Goal: Obtain resource: Obtain resource

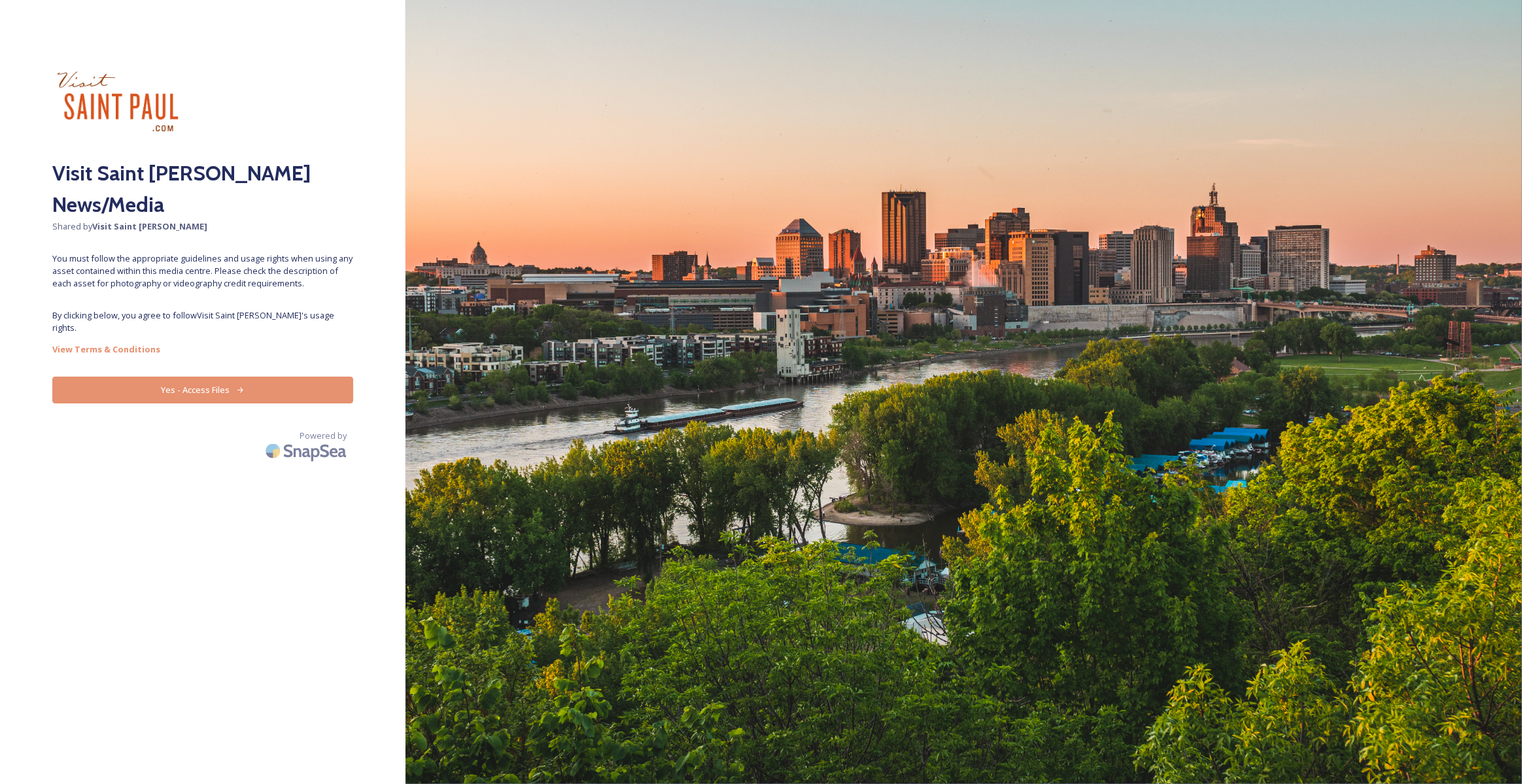
click at [180, 376] on button "Yes - Access Files" at bounding box center [203, 390] width 301 height 27
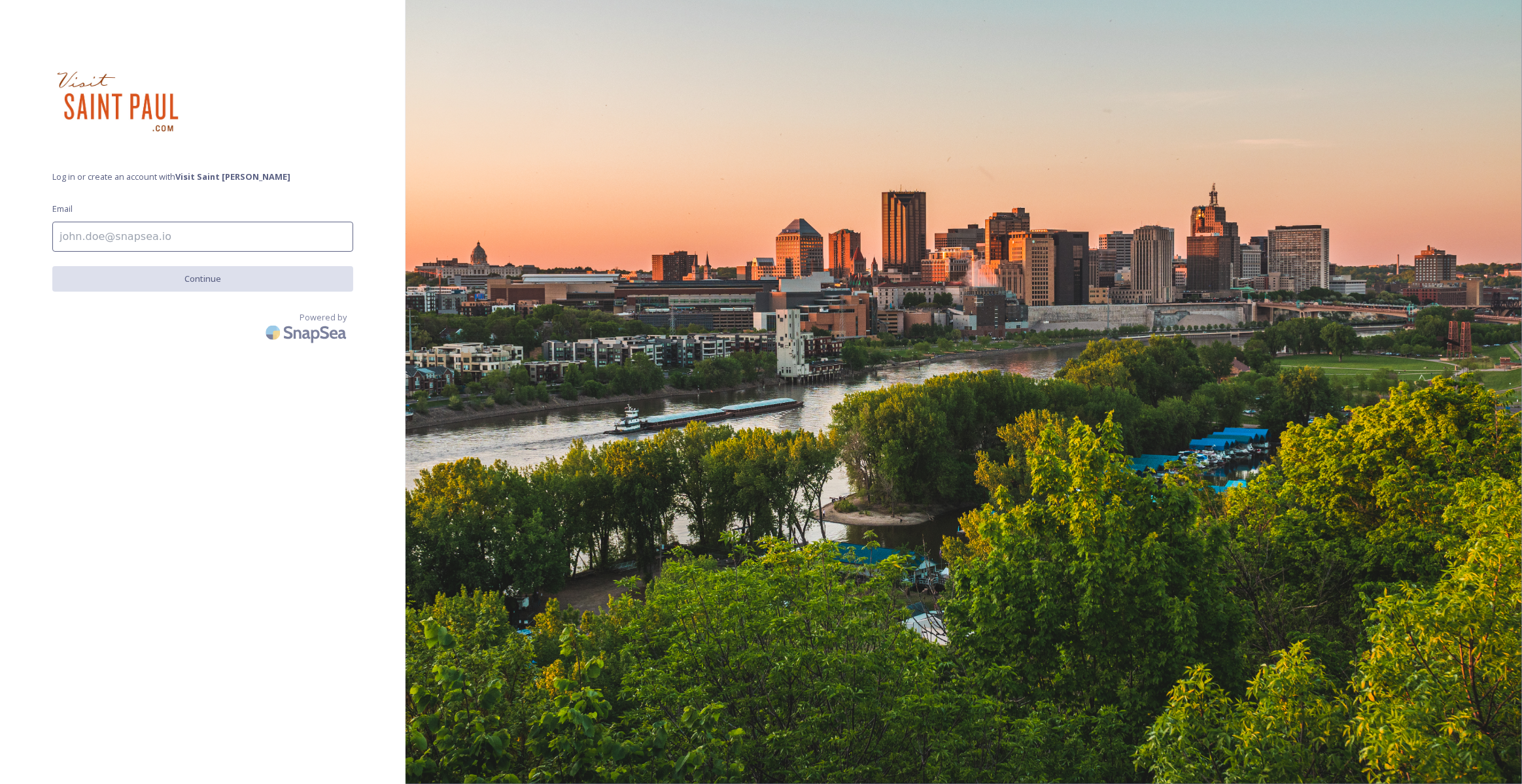
click at [99, 234] on input at bounding box center [203, 236] width 301 height 30
type input "kristopher.jobe@gmail.com"
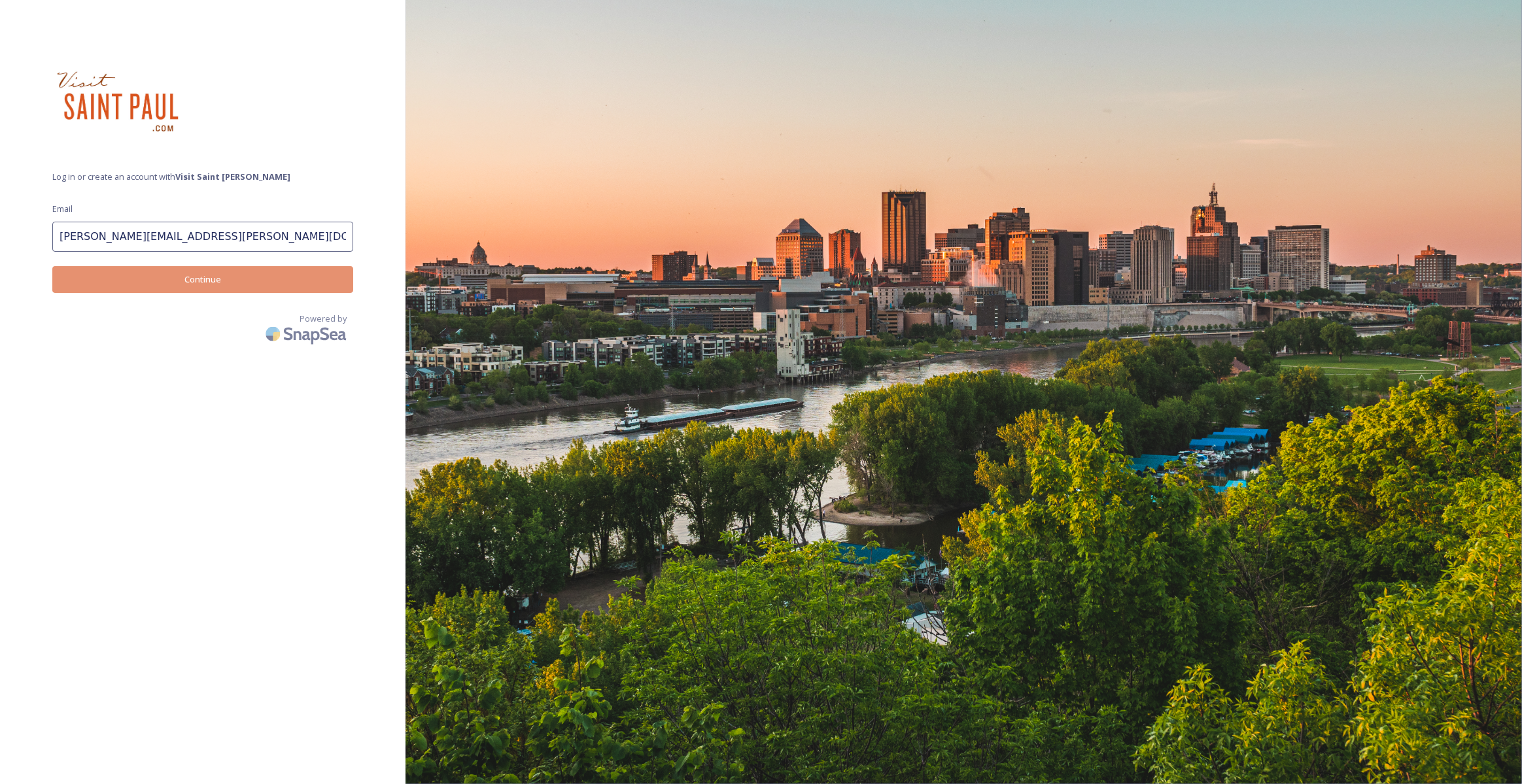
click at [138, 280] on button "Continue" at bounding box center [203, 279] width 301 height 27
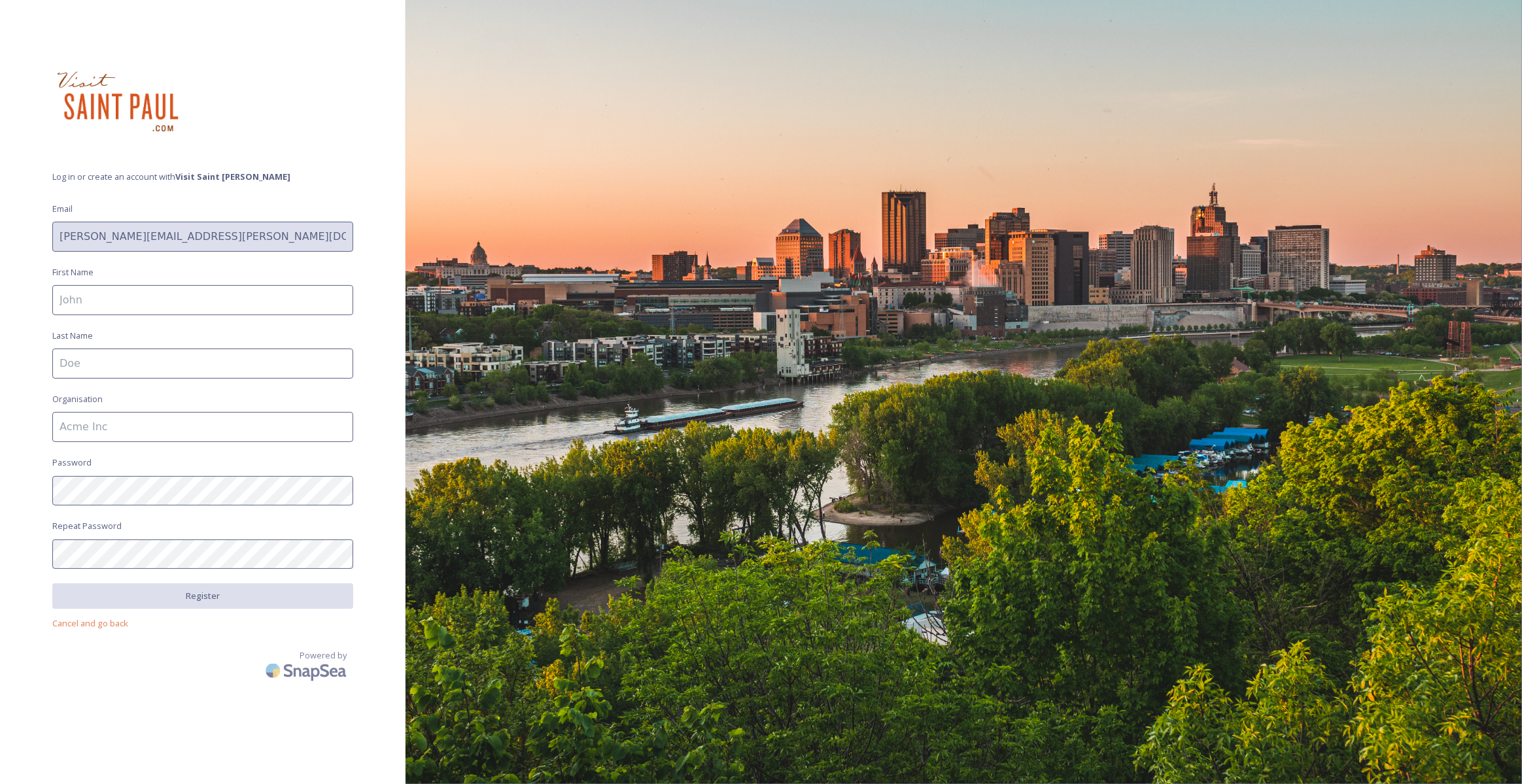
click at [137, 293] on input at bounding box center [203, 300] width 301 height 30
type input "Kristopher"
drag, startPoint x: 123, startPoint y: 358, endPoint x: 126, endPoint y: 365, distance: 7.6
click at [123, 358] on input at bounding box center [203, 363] width 301 height 30
type input "Jobe"
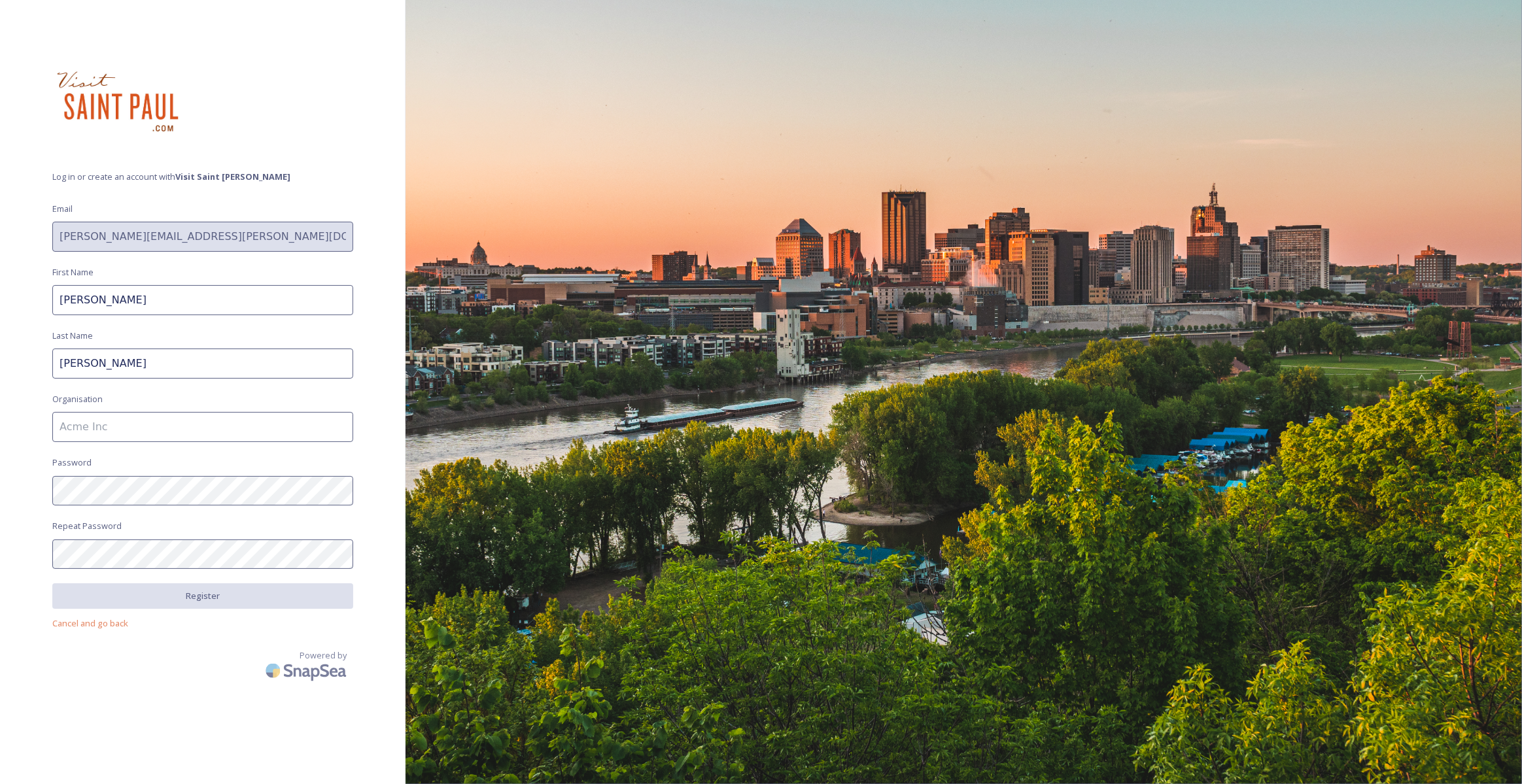
click at [122, 428] on input at bounding box center [203, 426] width 301 height 30
type input "WCCO"
click at [182, 601] on button "Register" at bounding box center [203, 597] width 301 height 27
click at [83, 624] on span "Cancel and go back" at bounding box center [90, 623] width 76 height 12
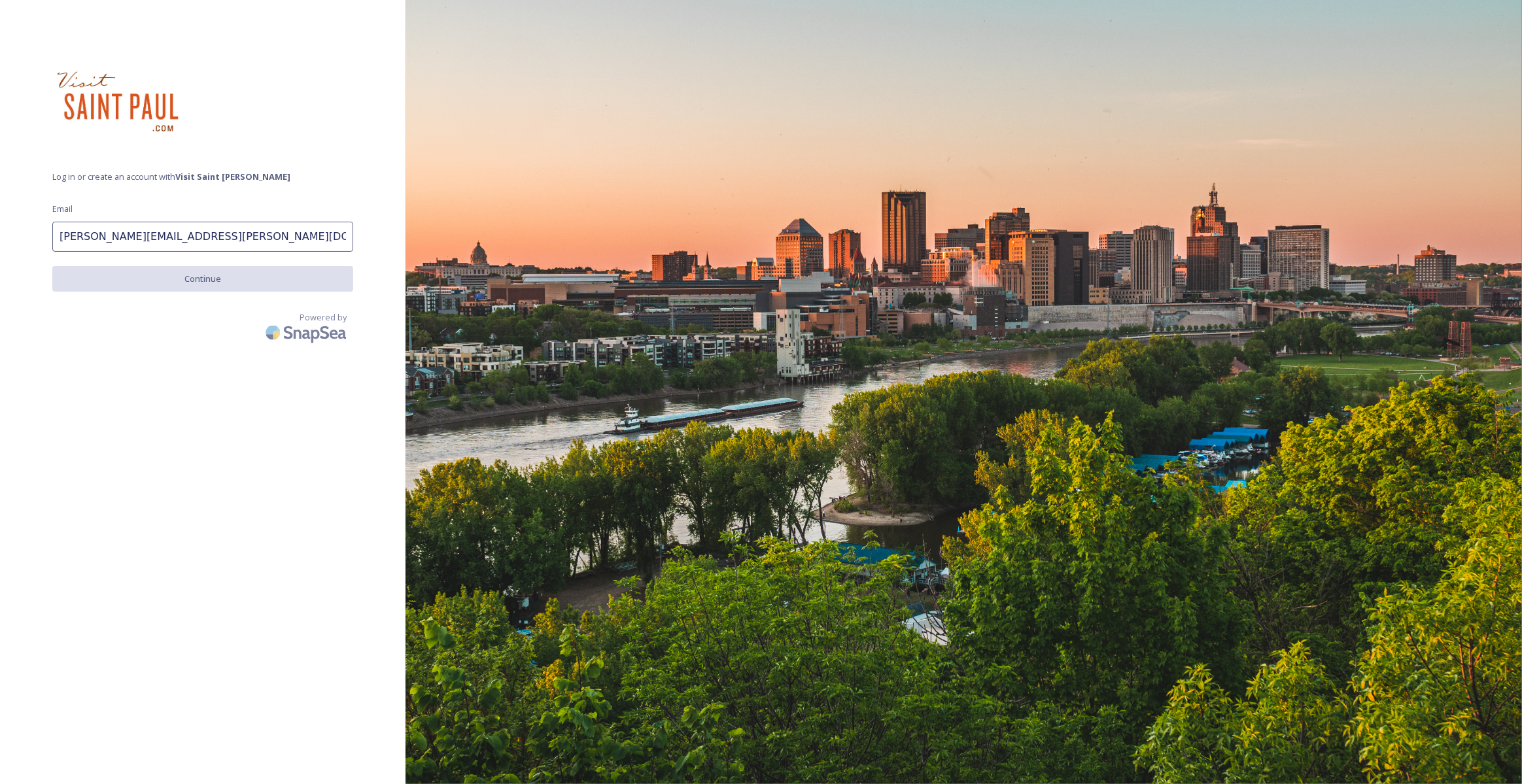
click at [211, 238] on input "kristopher.jobe@gmail.com" at bounding box center [203, 236] width 301 height 30
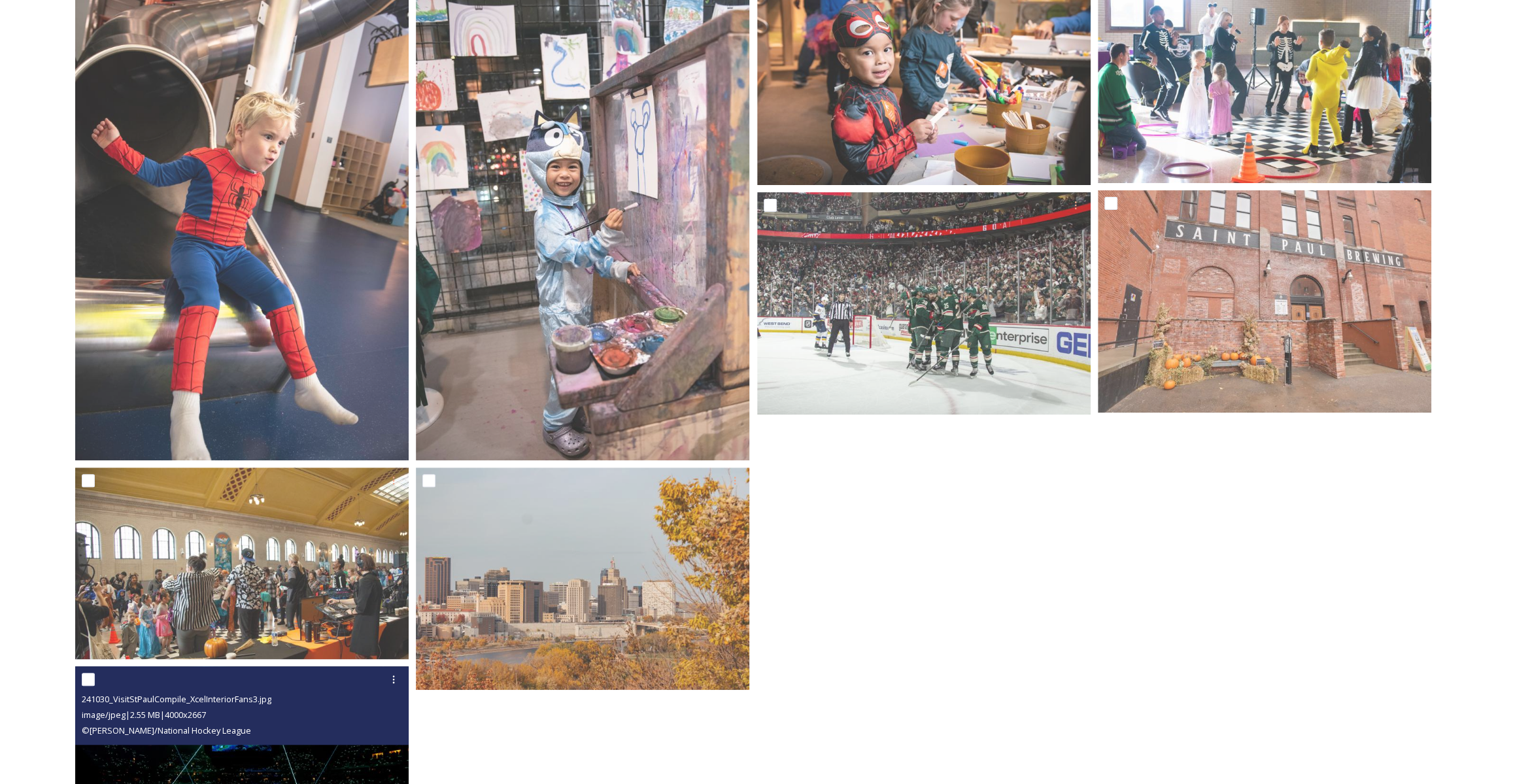
scroll to position [123, 0]
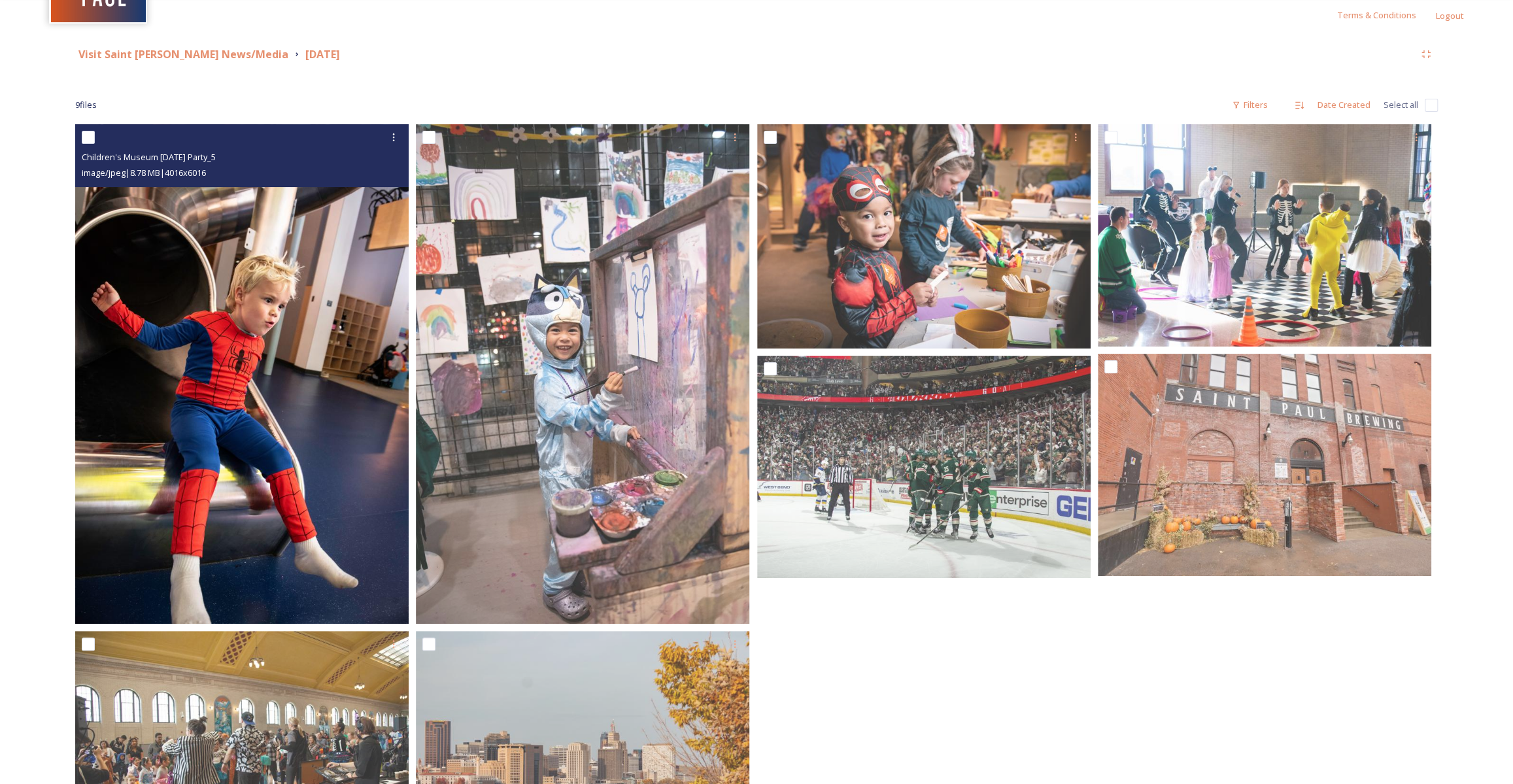
click at [230, 347] on img at bounding box center [242, 374] width 334 height 499
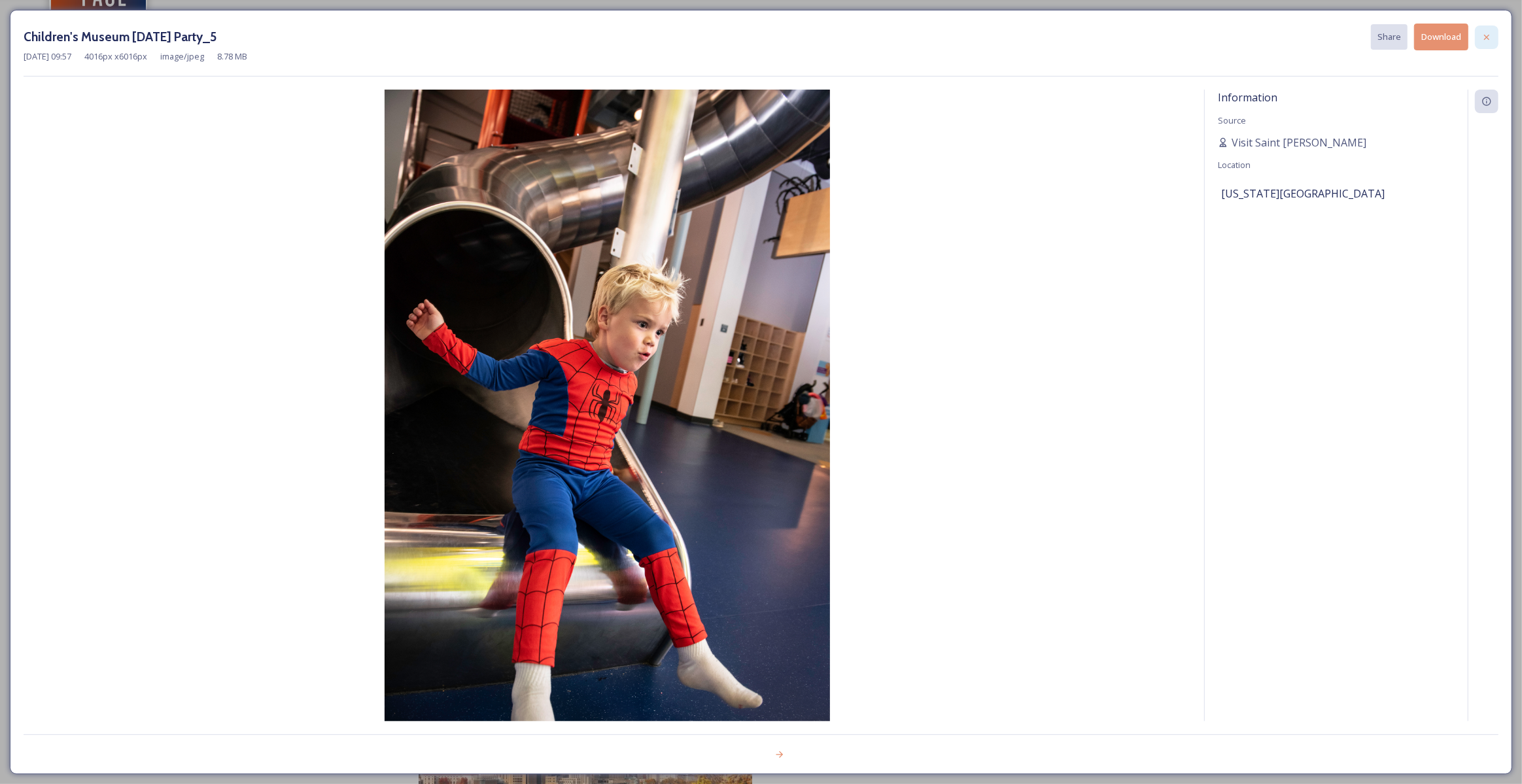
click at [1491, 37] on icon at bounding box center [1487, 37] width 10 height 10
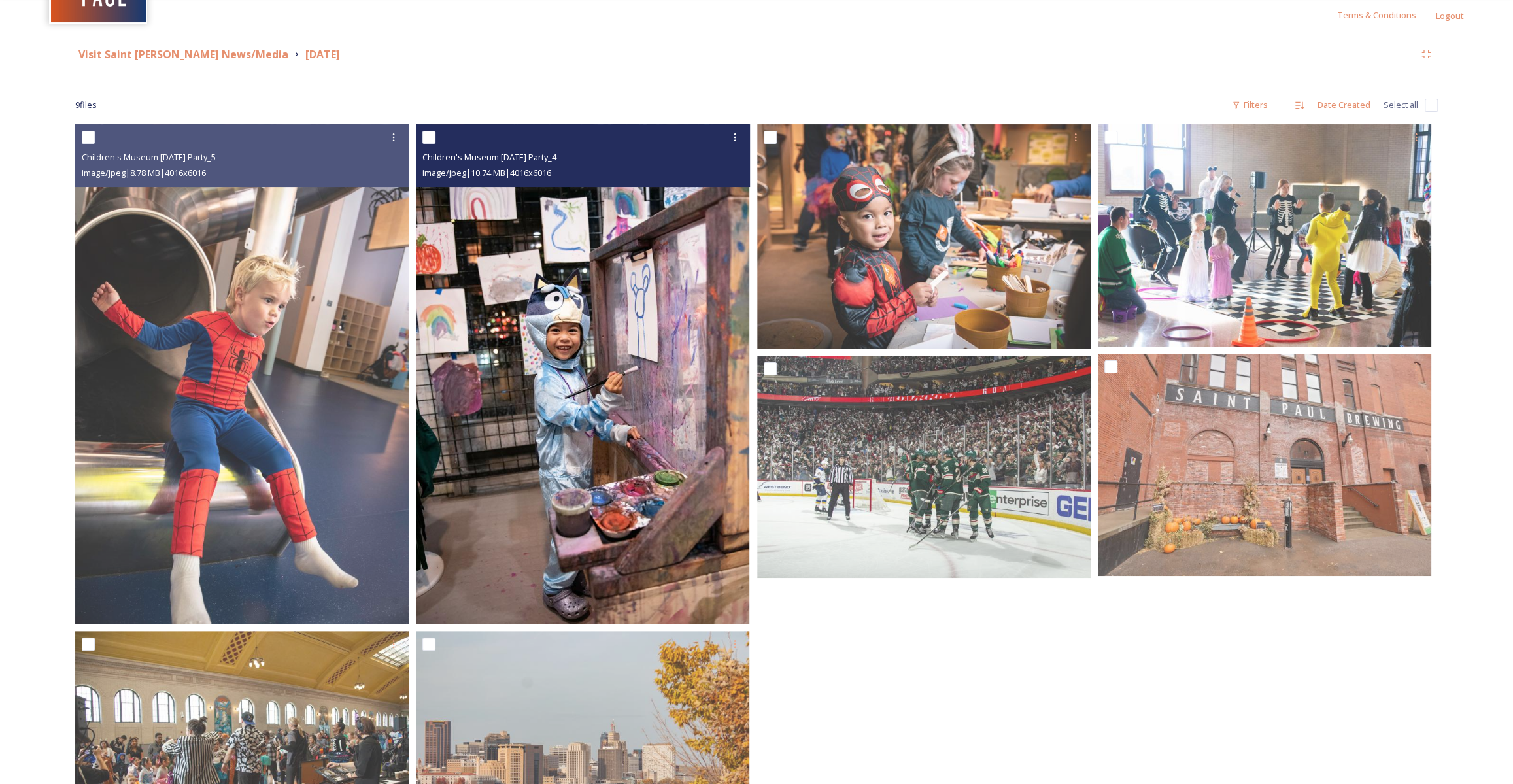
click at [562, 328] on img at bounding box center [583, 374] width 334 height 499
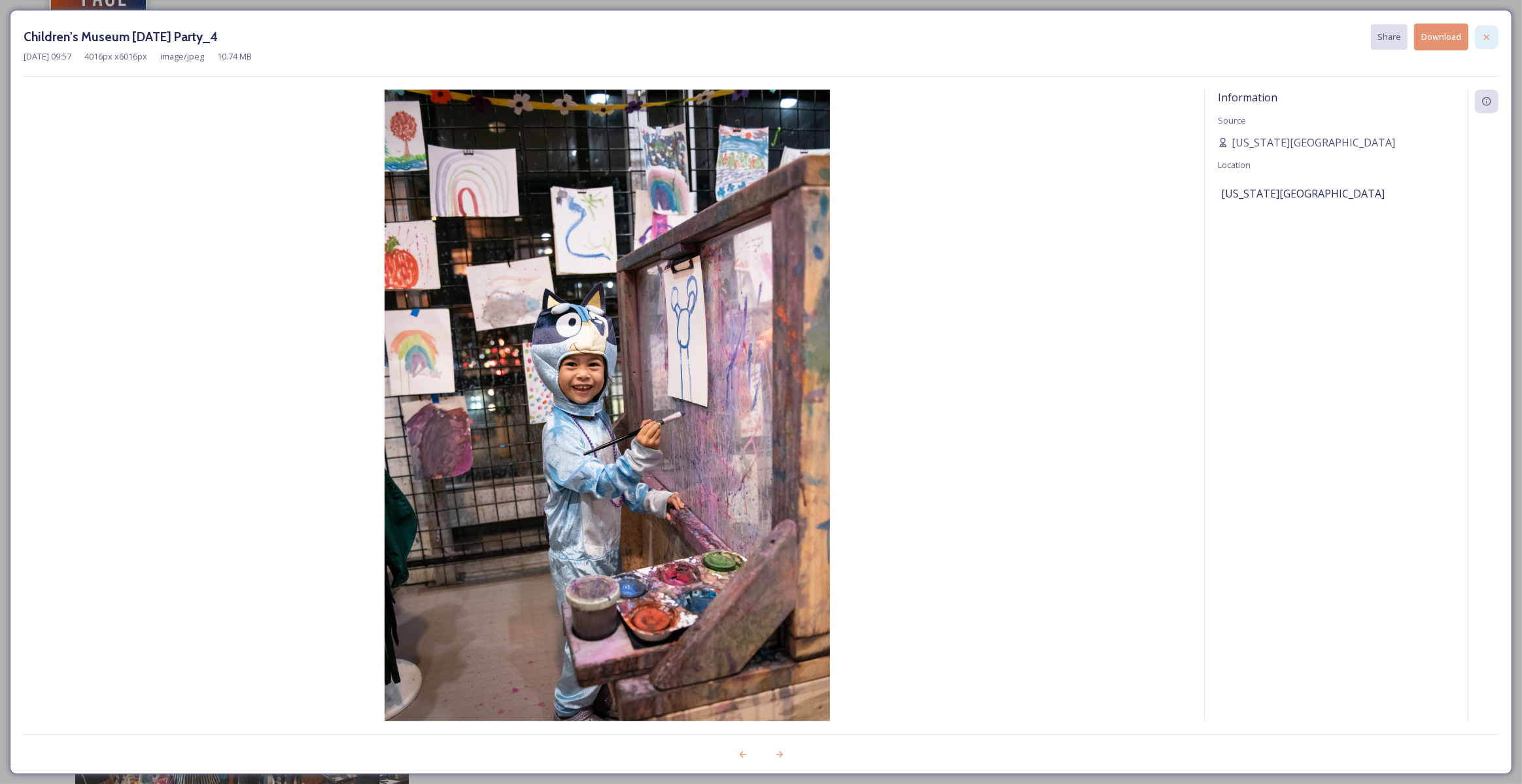
click at [1487, 32] on icon at bounding box center [1487, 37] width 10 height 10
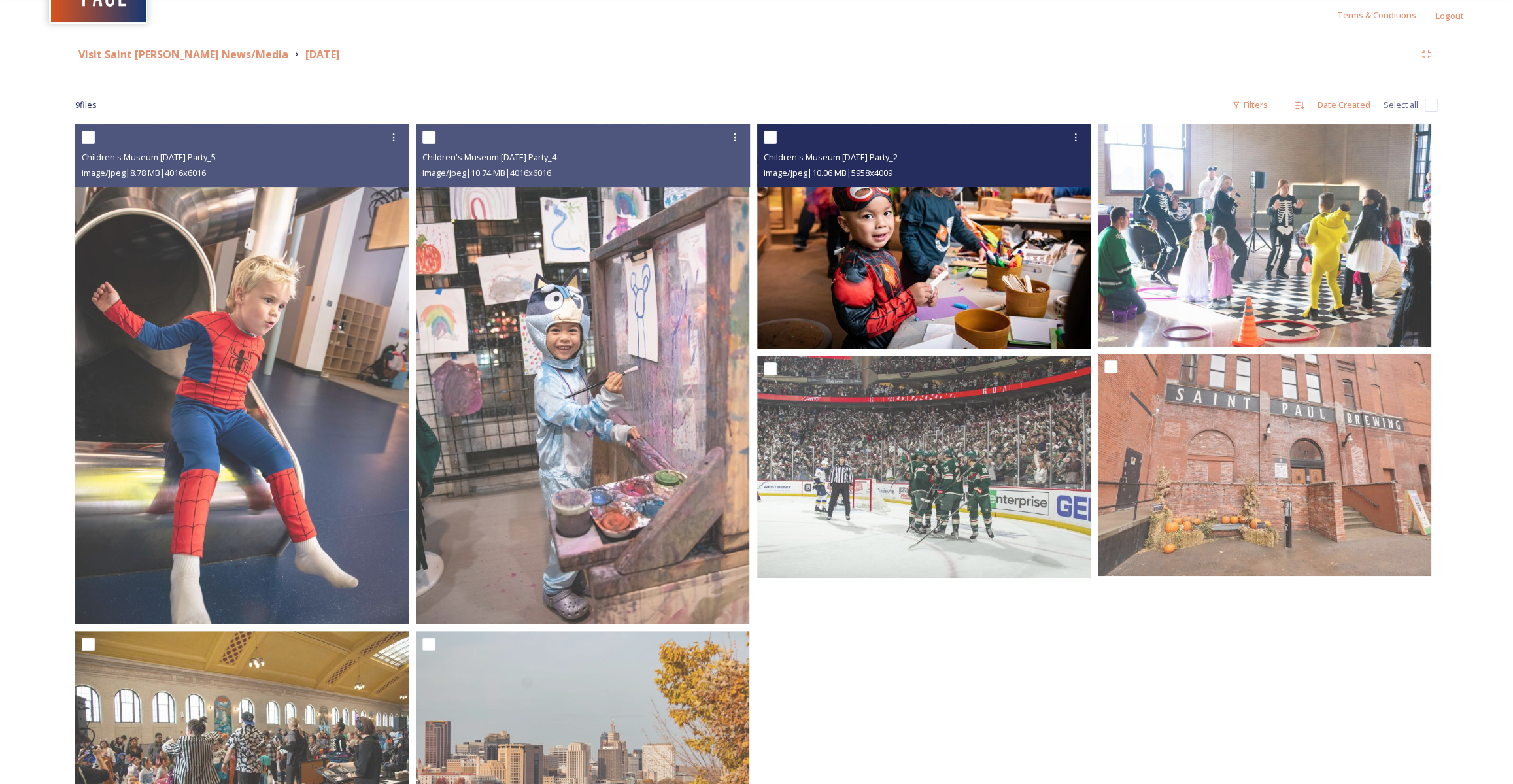
click at [907, 248] on img at bounding box center [923, 236] width 334 height 224
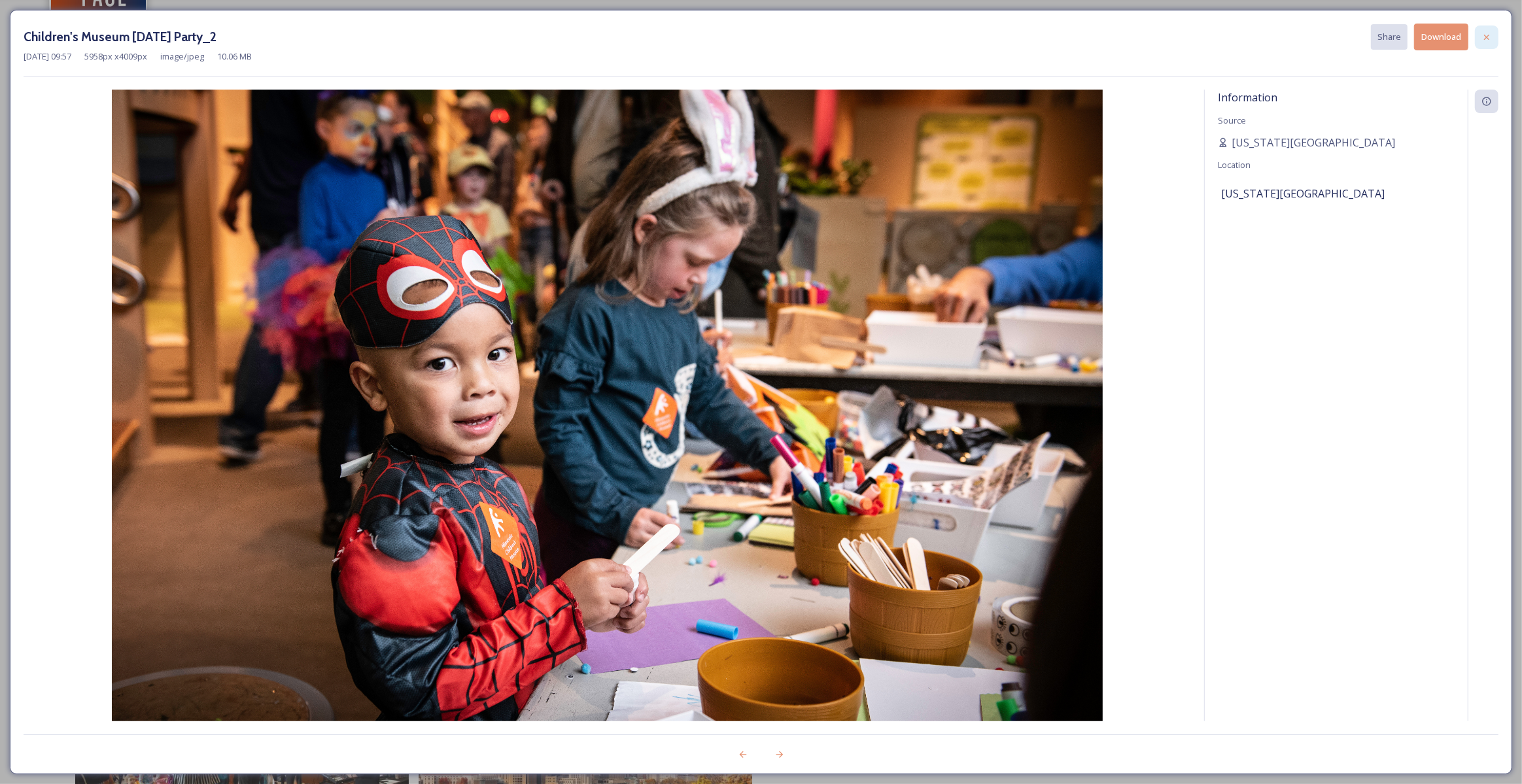
click at [1485, 32] on icon at bounding box center [1487, 37] width 10 height 10
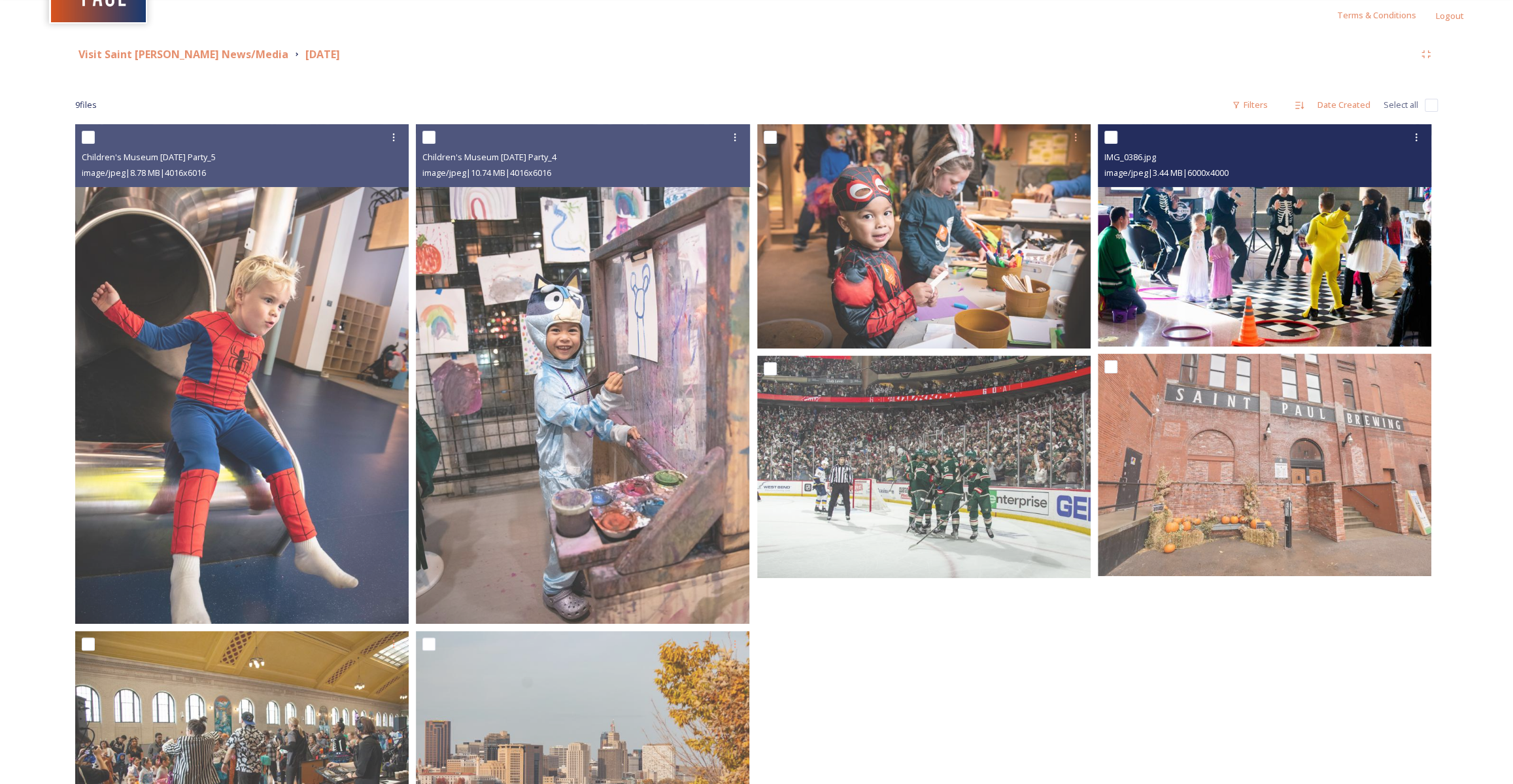
click at [1238, 254] on img at bounding box center [1264, 235] width 334 height 223
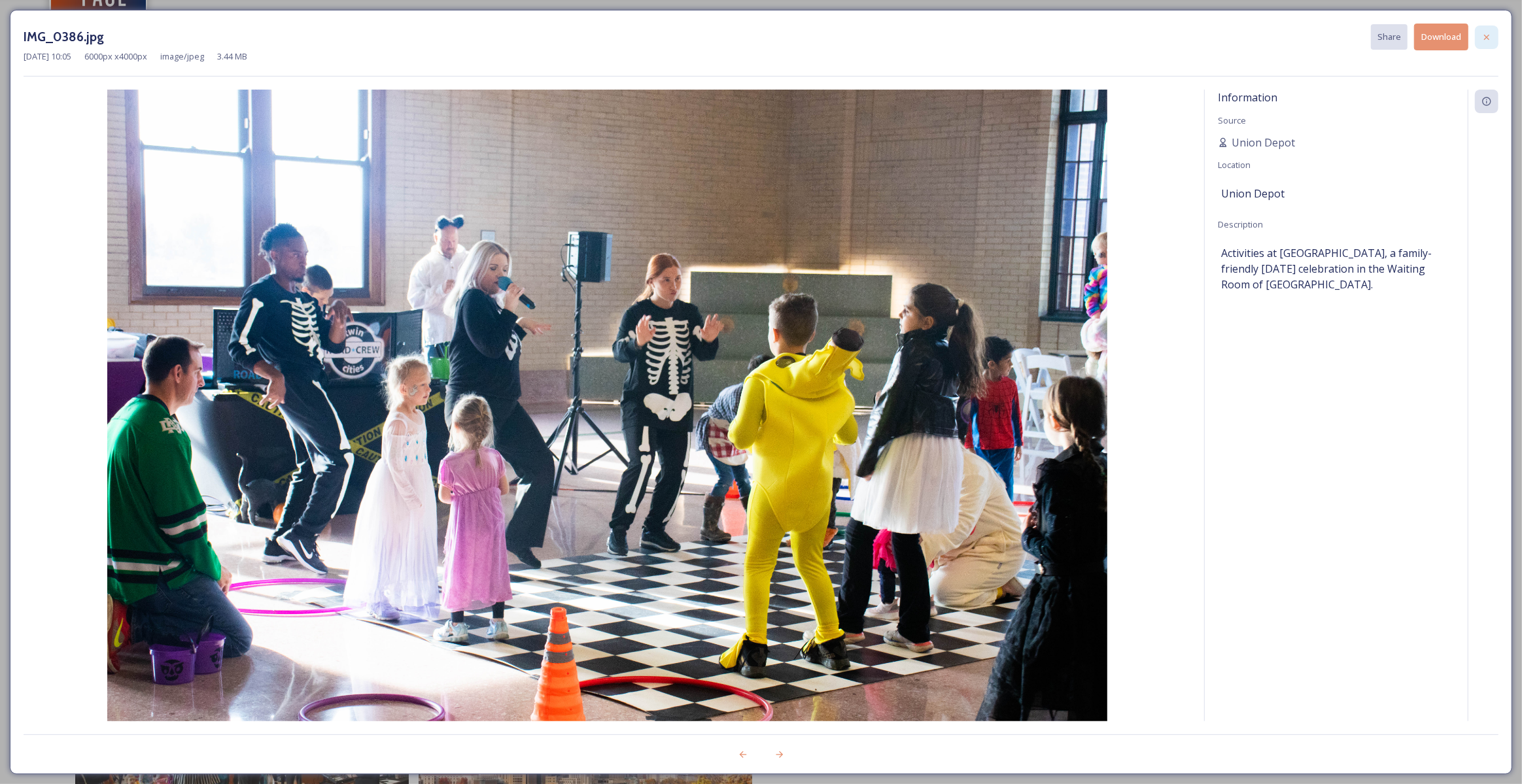
click at [1485, 36] on icon at bounding box center [1487, 37] width 10 height 10
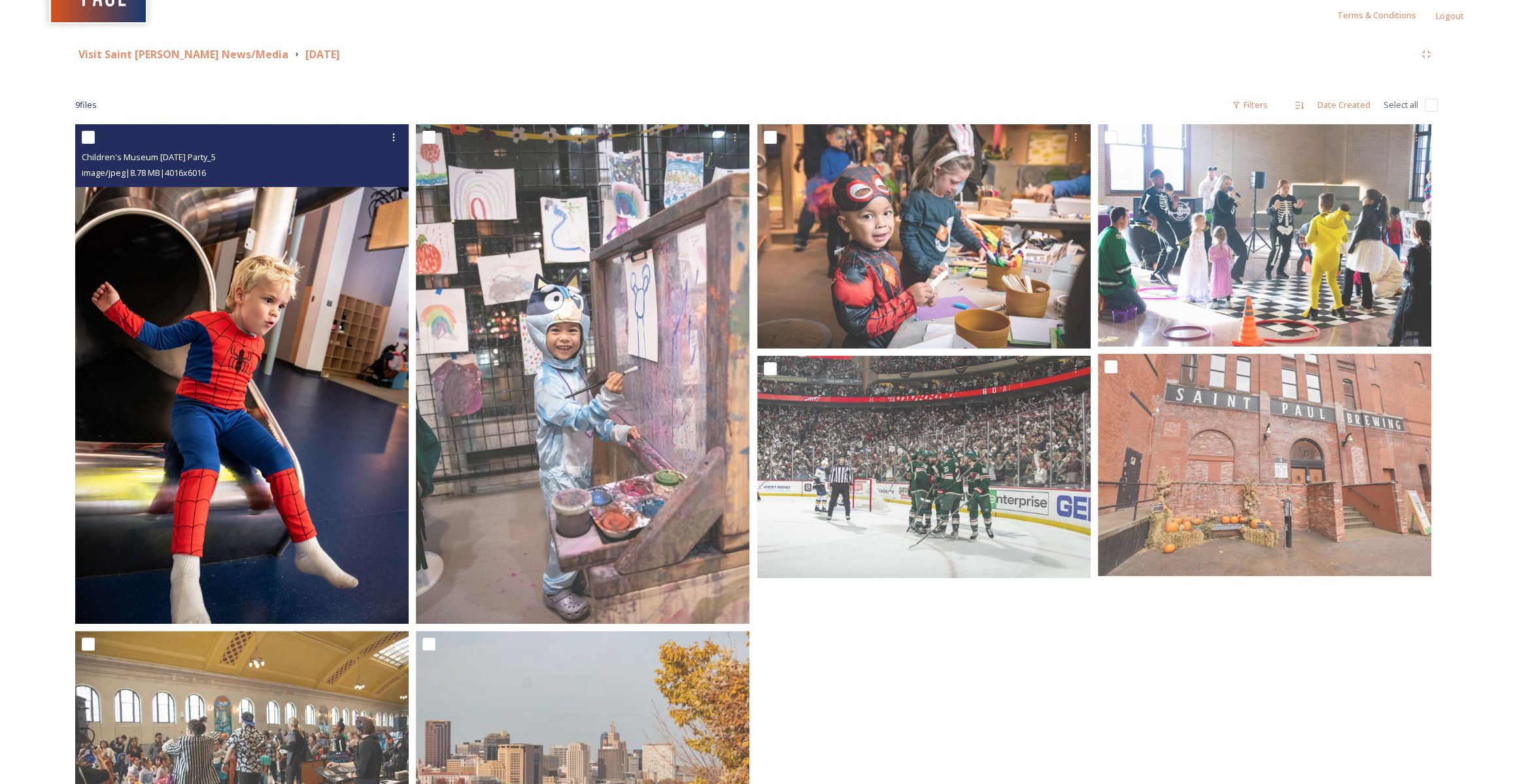
click at [302, 345] on img at bounding box center [242, 374] width 334 height 499
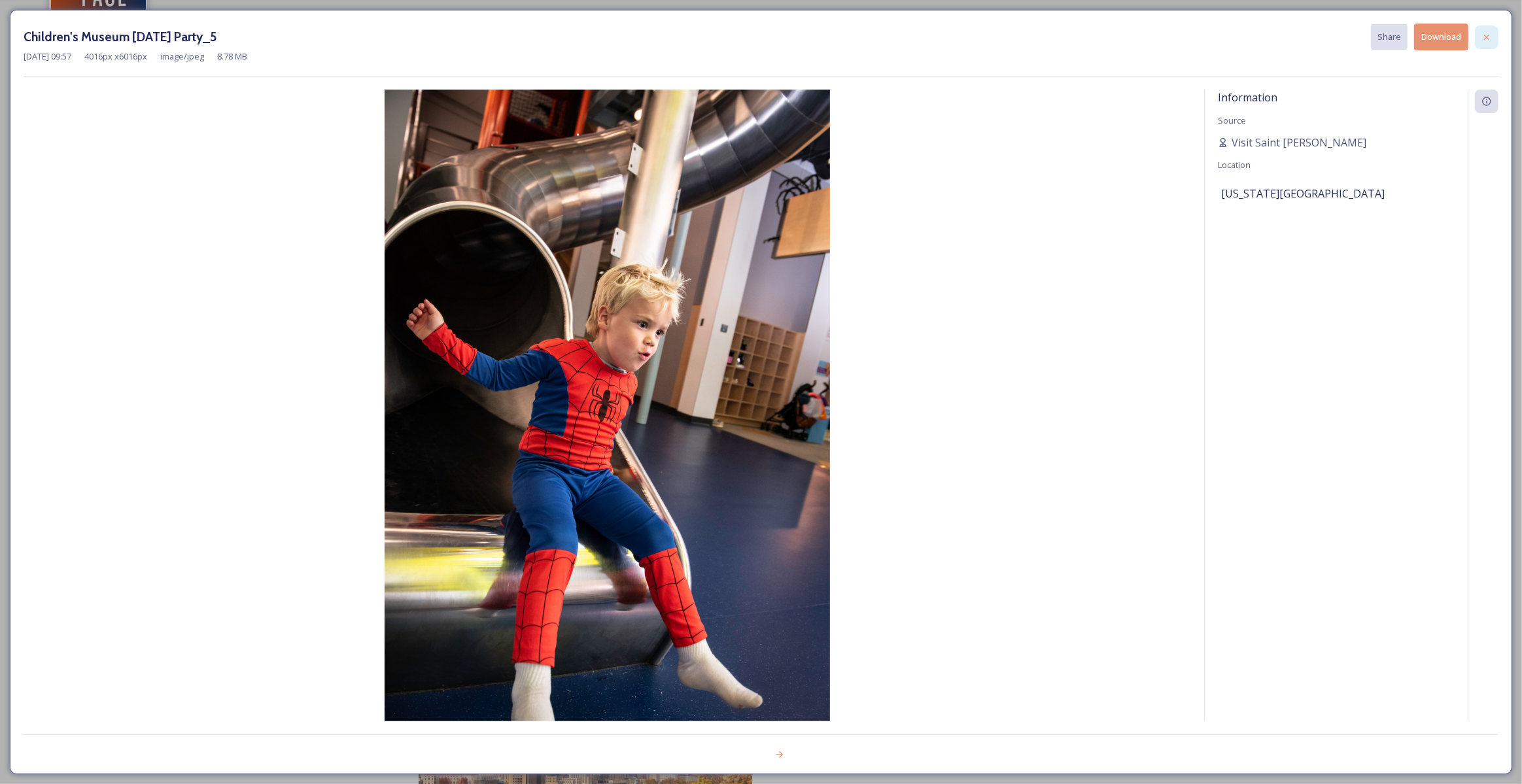
click at [1491, 37] on icon at bounding box center [1487, 37] width 10 height 10
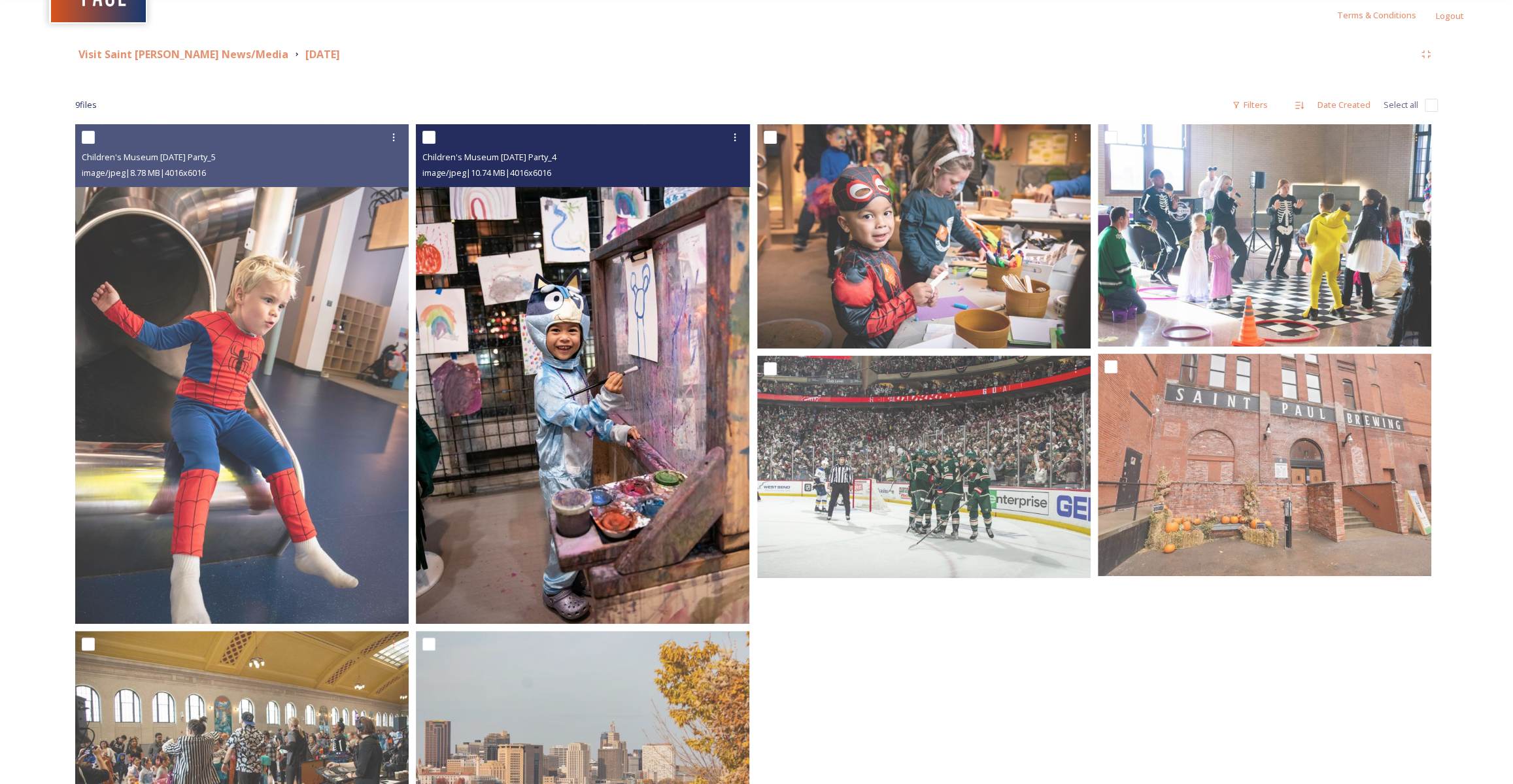
click at [564, 439] on img at bounding box center [583, 374] width 334 height 499
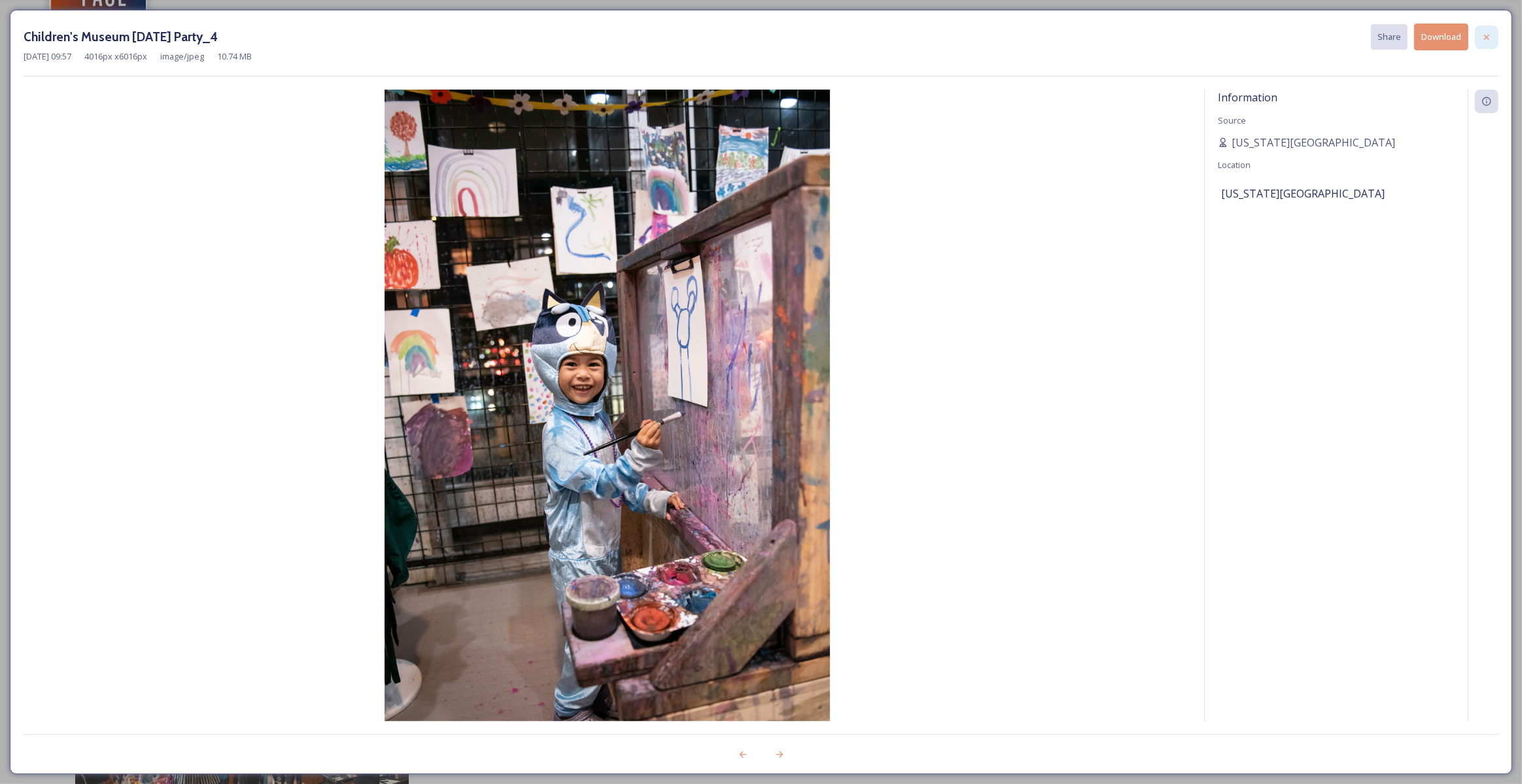
click at [1490, 33] on icon at bounding box center [1487, 37] width 10 height 10
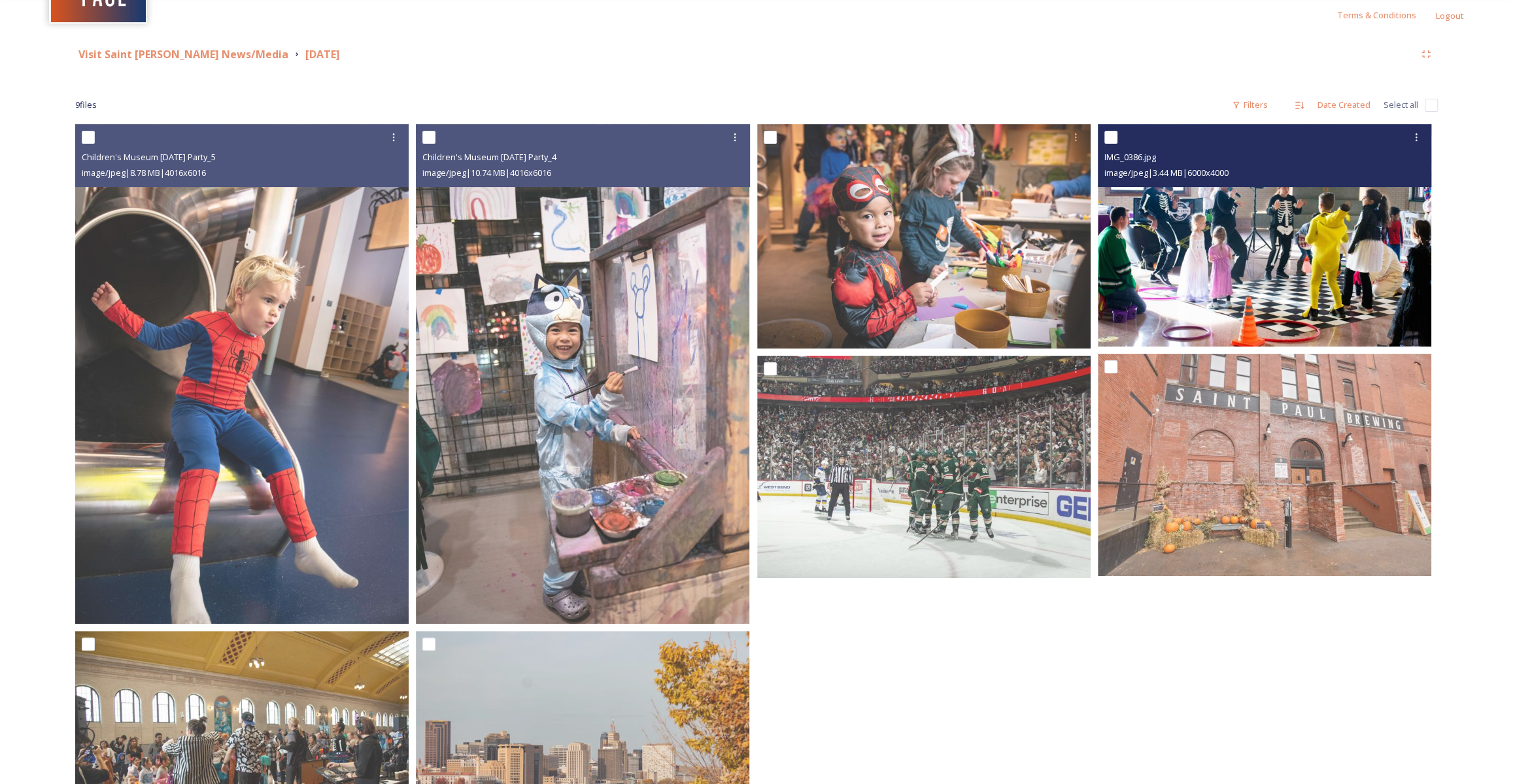
click at [1192, 283] on img at bounding box center [1264, 235] width 334 height 223
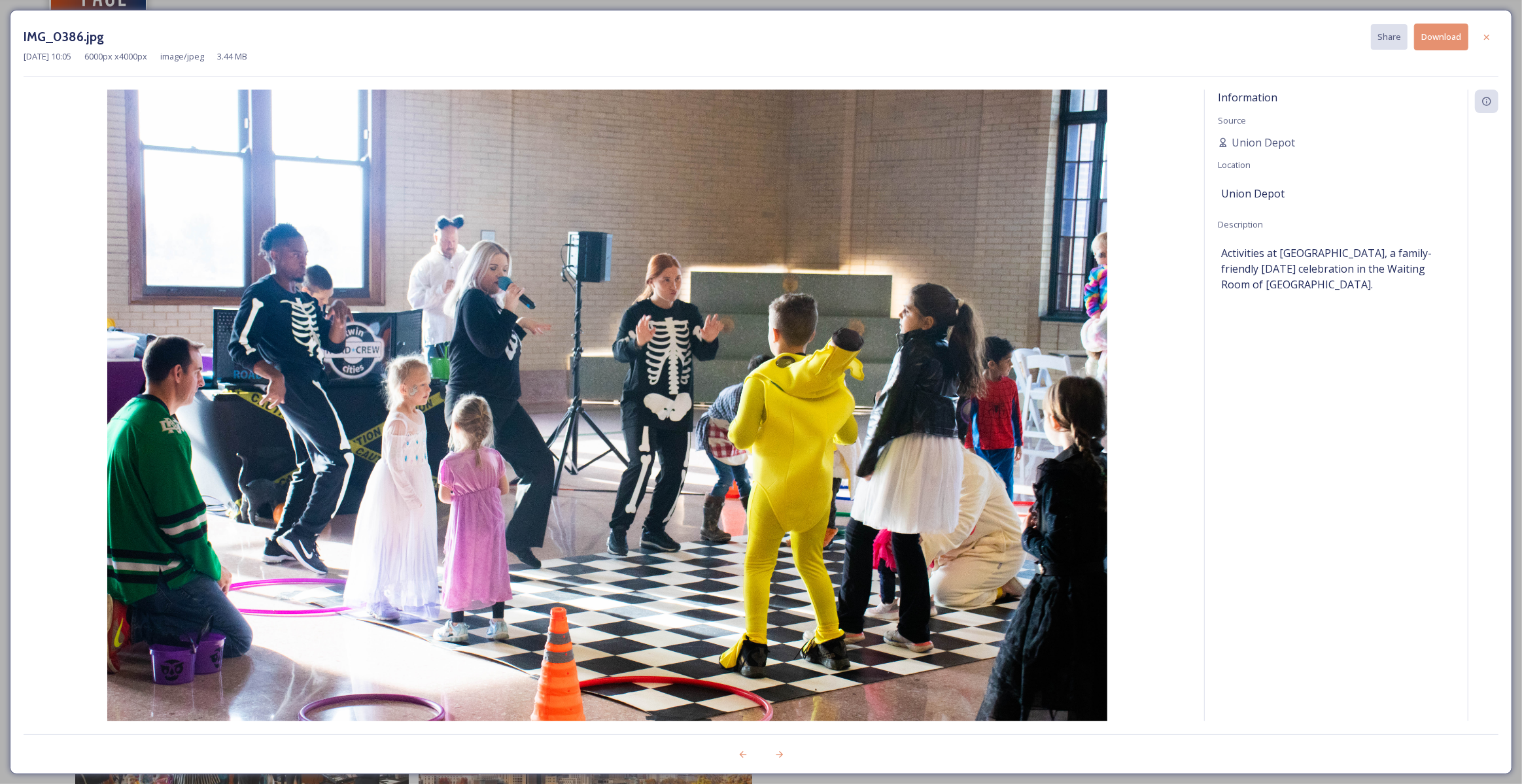
drag, startPoint x: 1491, startPoint y: 36, endPoint x: 1382, endPoint y: 47, distance: 109.6
click at [1491, 36] on icon at bounding box center [1487, 37] width 10 height 10
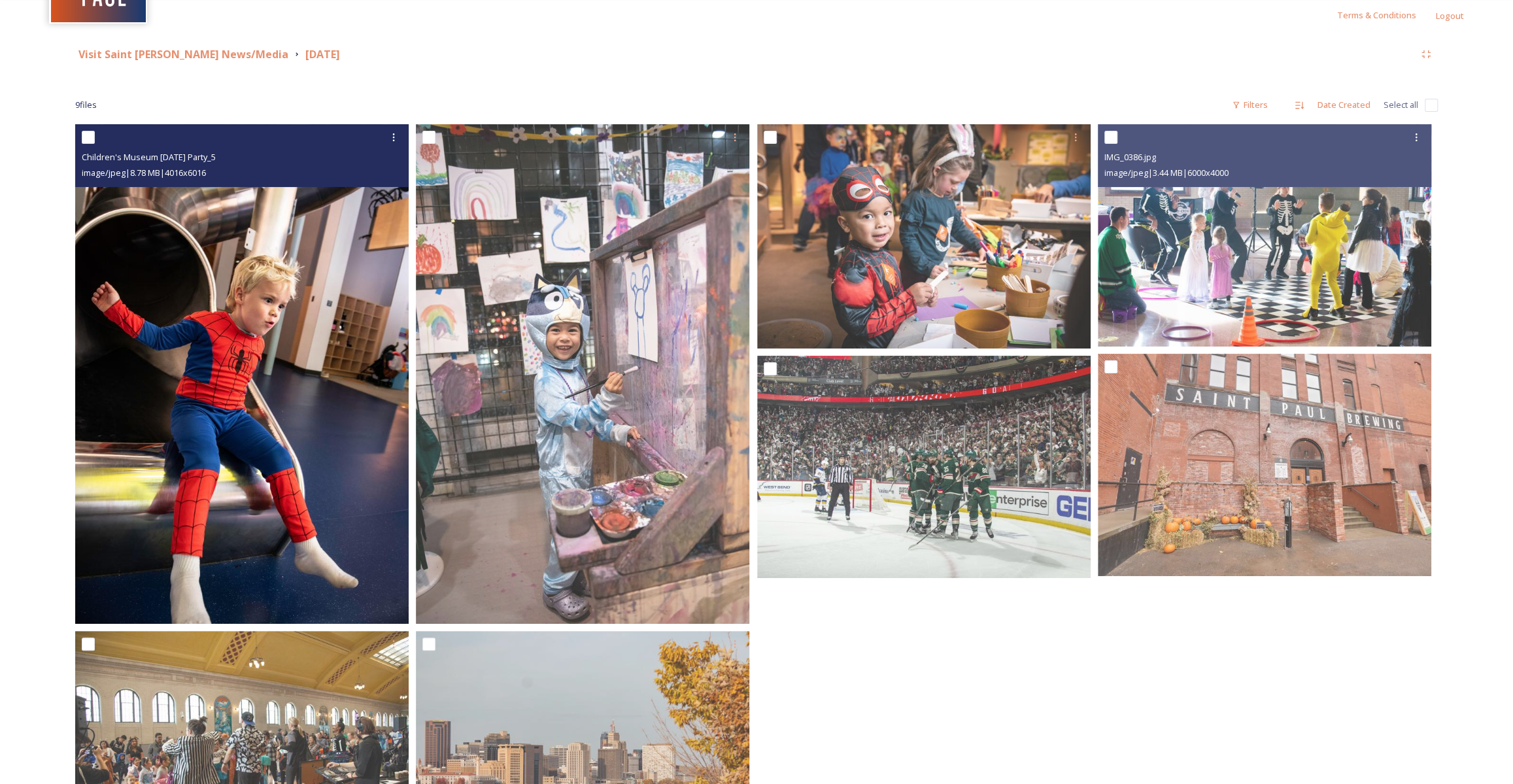
click at [217, 370] on img at bounding box center [242, 374] width 334 height 499
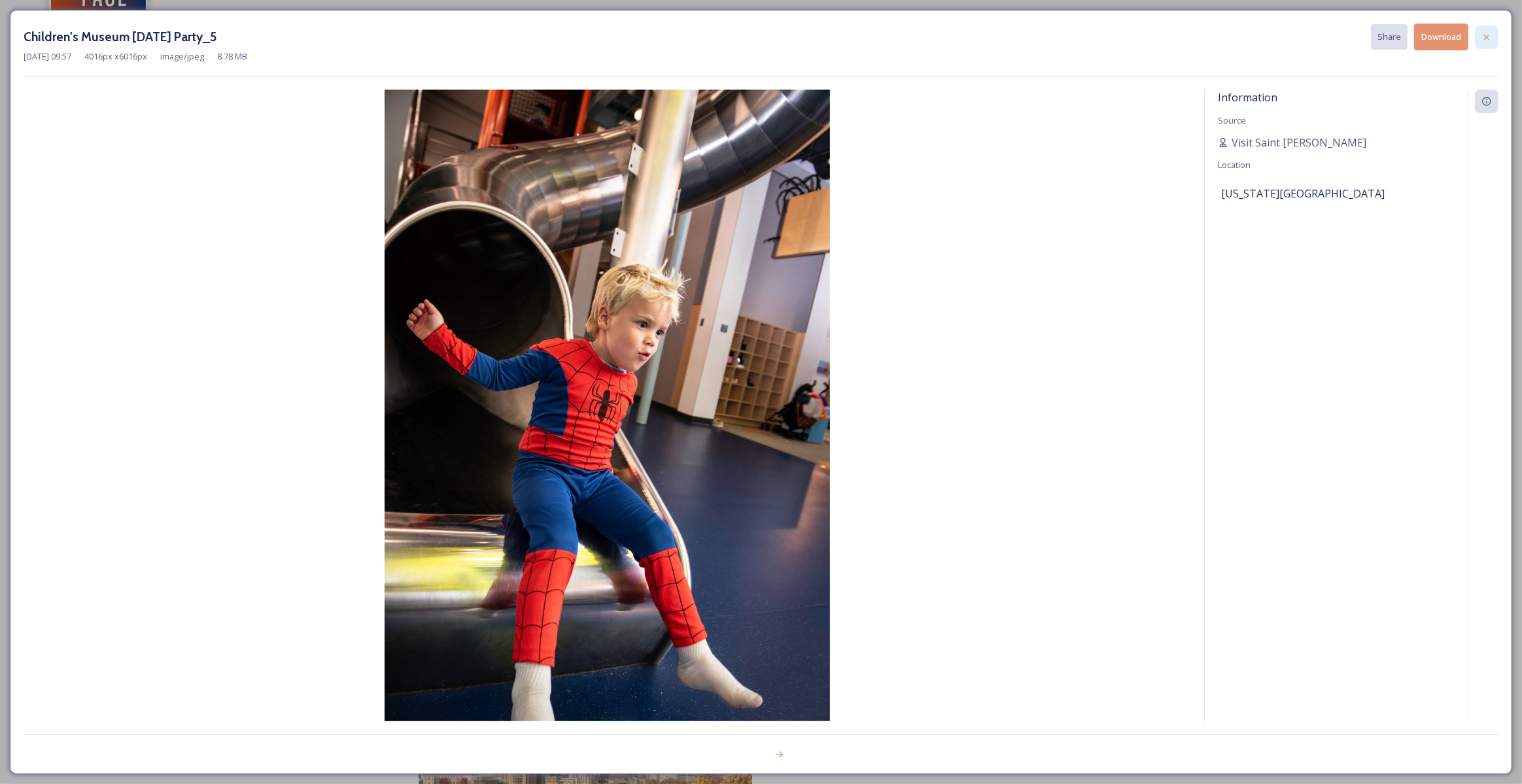
click at [1491, 32] on icon at bounding box center [1487, 37] width 10 height 10
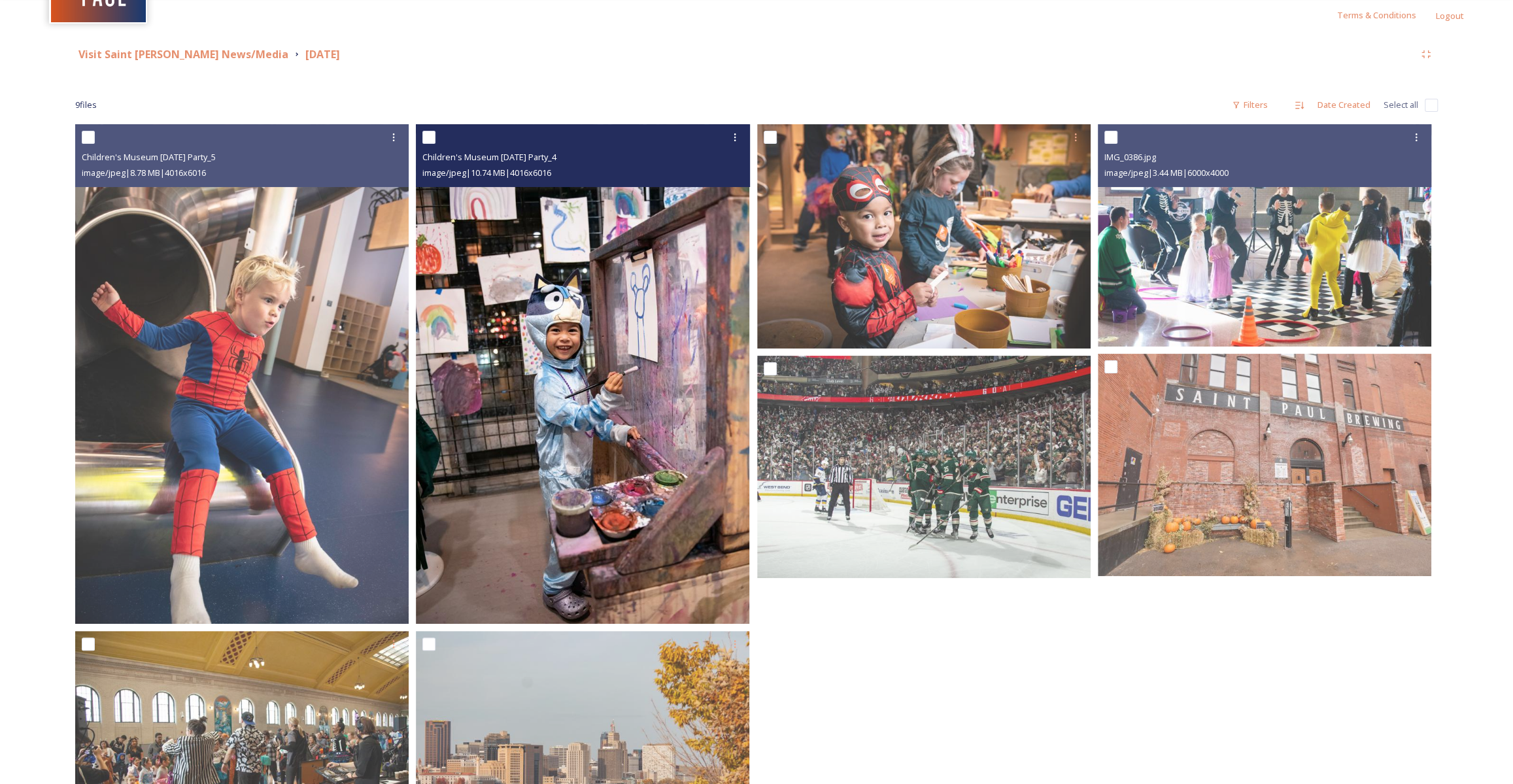
click at [584, 374] on img at bounding box center [583, 374] width 334 height 499
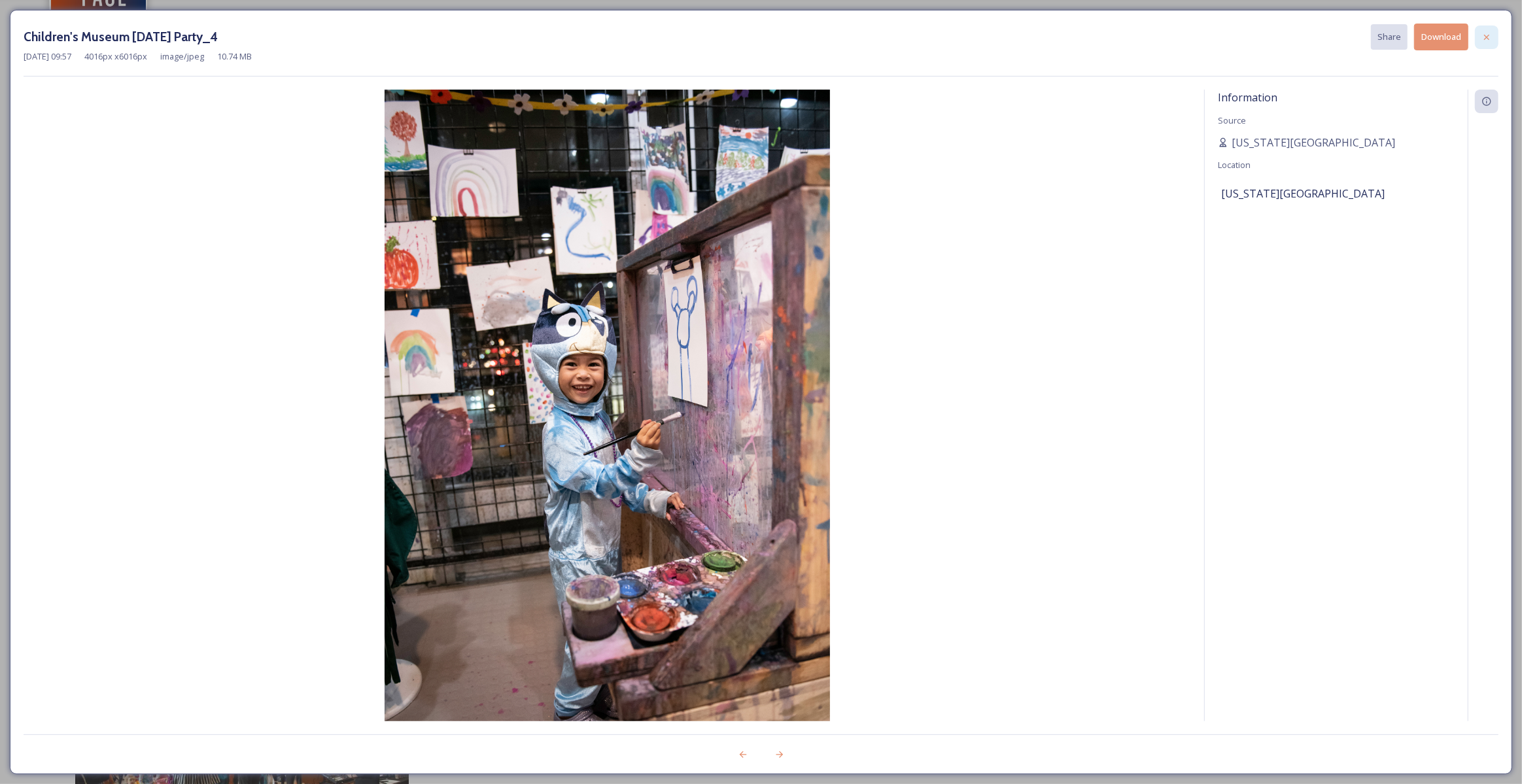
click at [1491, 32] on icon at bounding box center [1487, 37] width 10 height 10
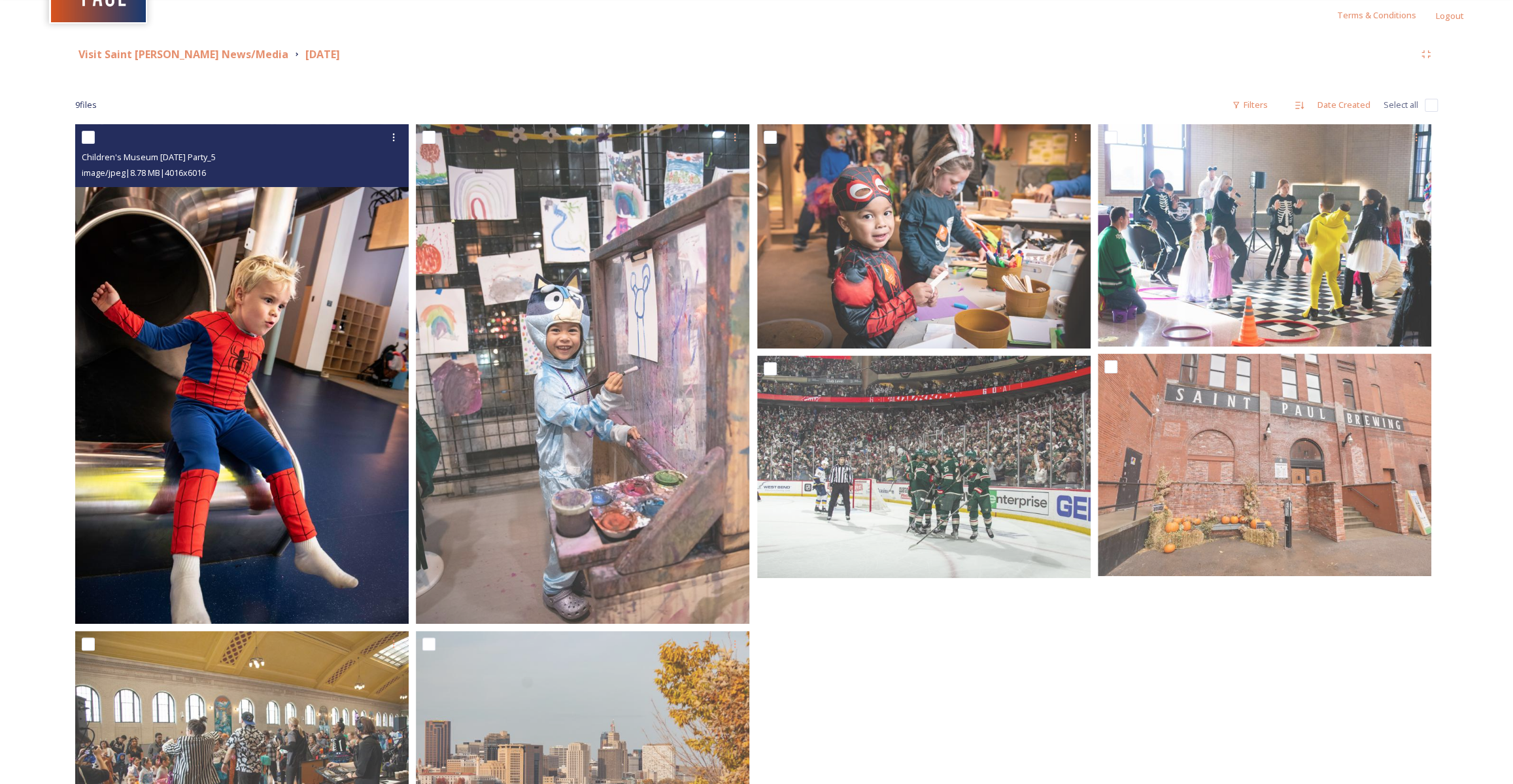
click at [195, 356] on img at bounding box center [242, 374] width 334 height 499
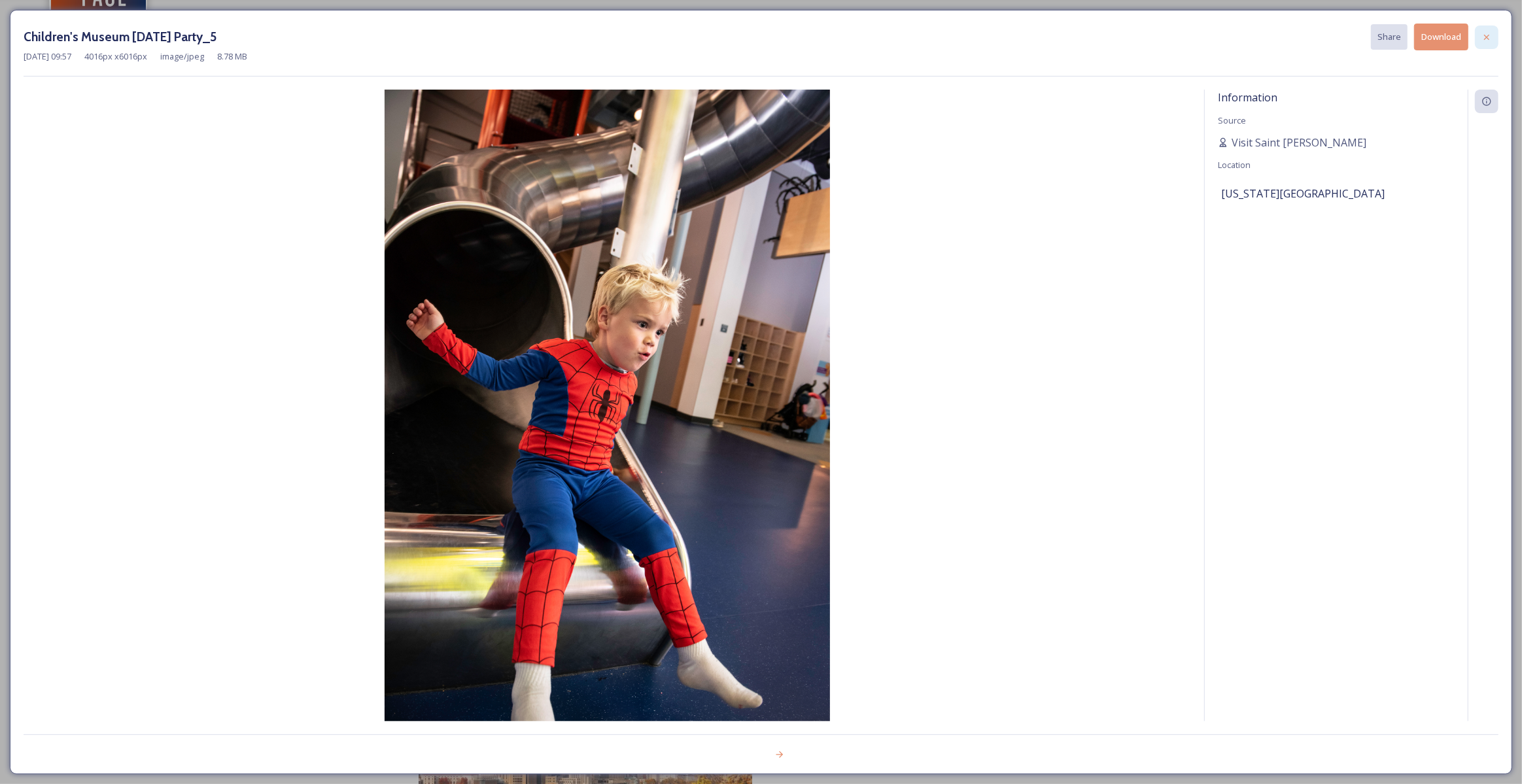
click at [1488, 36] on icon at bounding box center [1487, 37] width 5 height 5
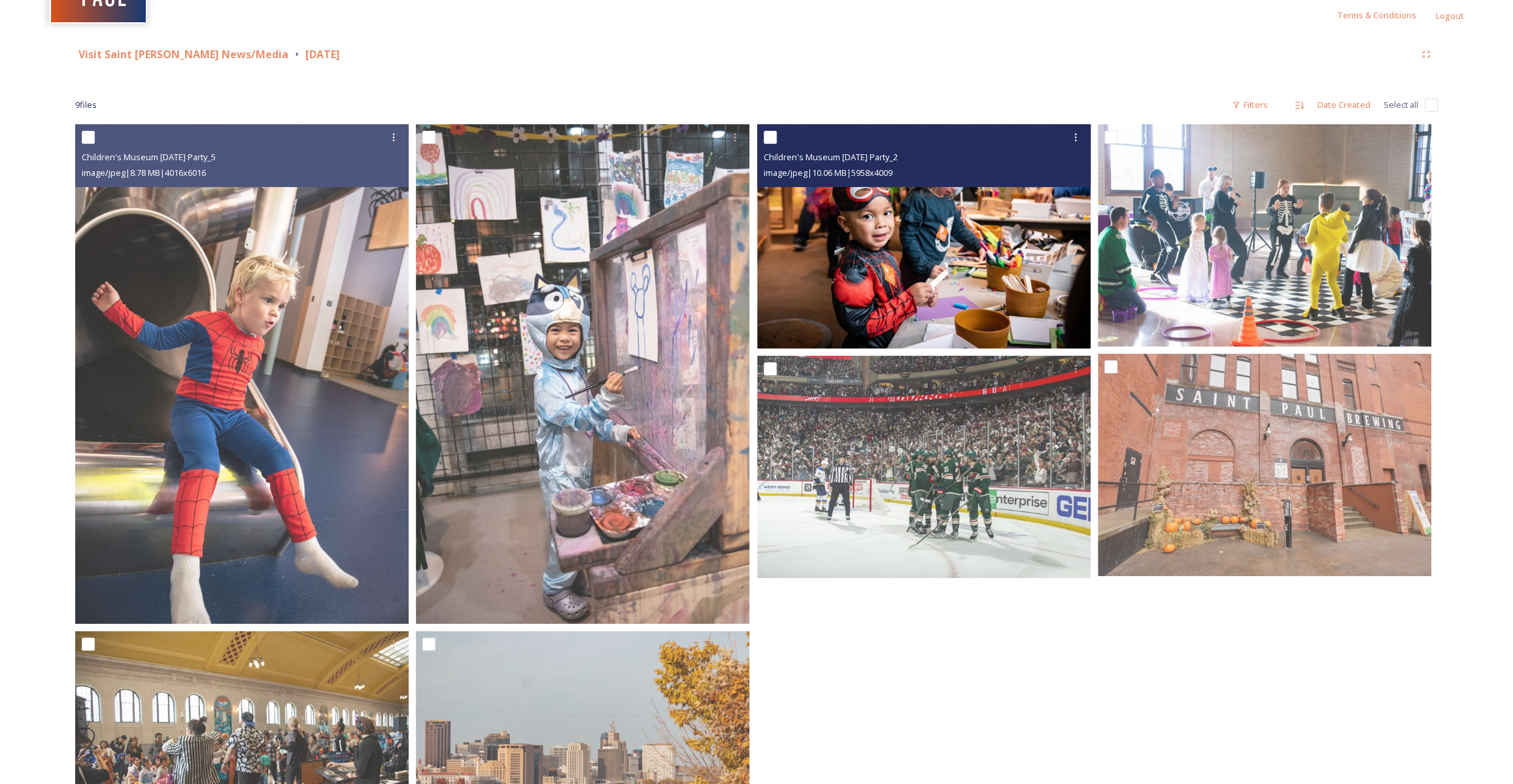
click at [955, 280] on img at bounding box center [923, 236] width 334 height 224
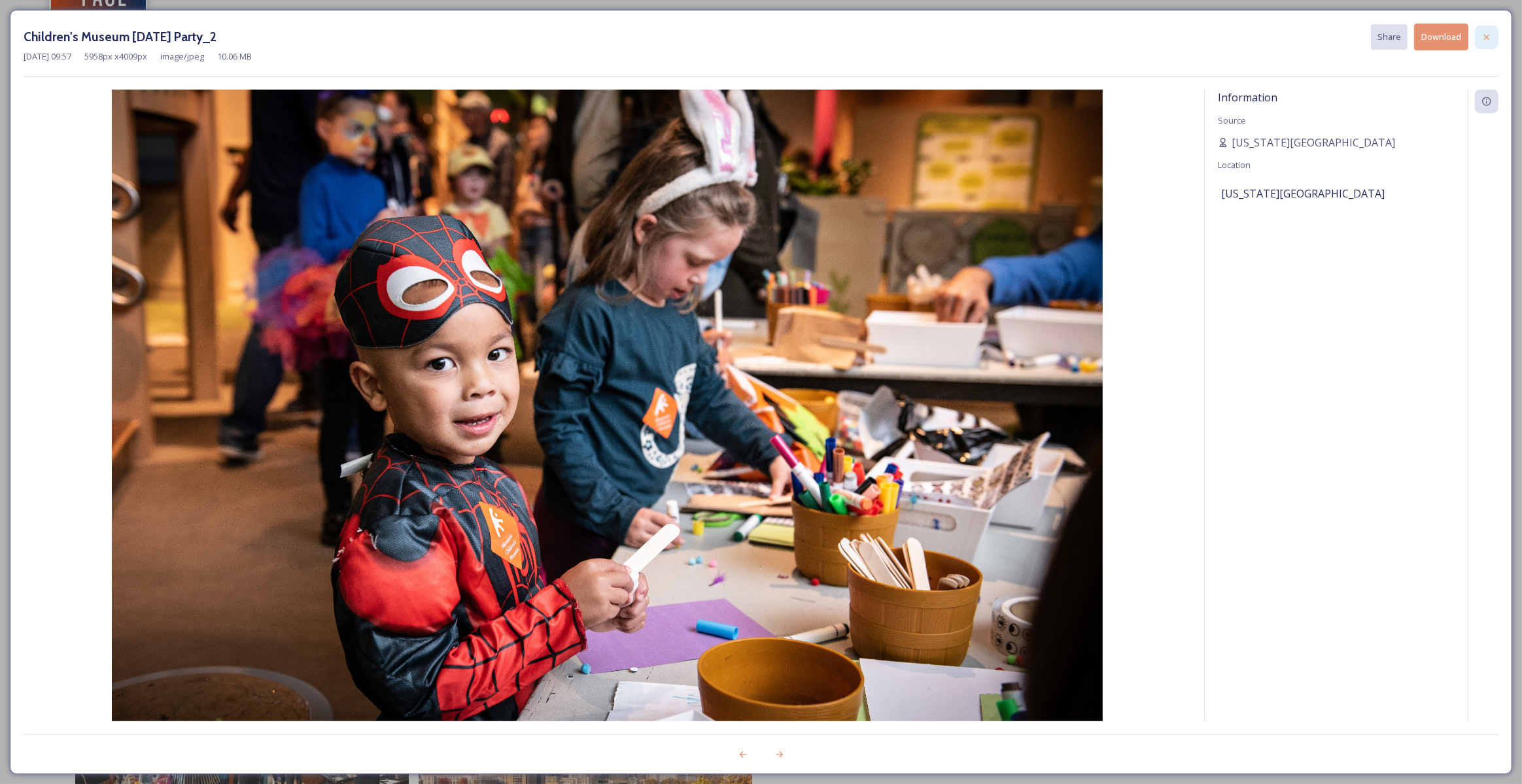
click at [1485, 36] on icon at bounding box center [1487, 37] width 10 height 10
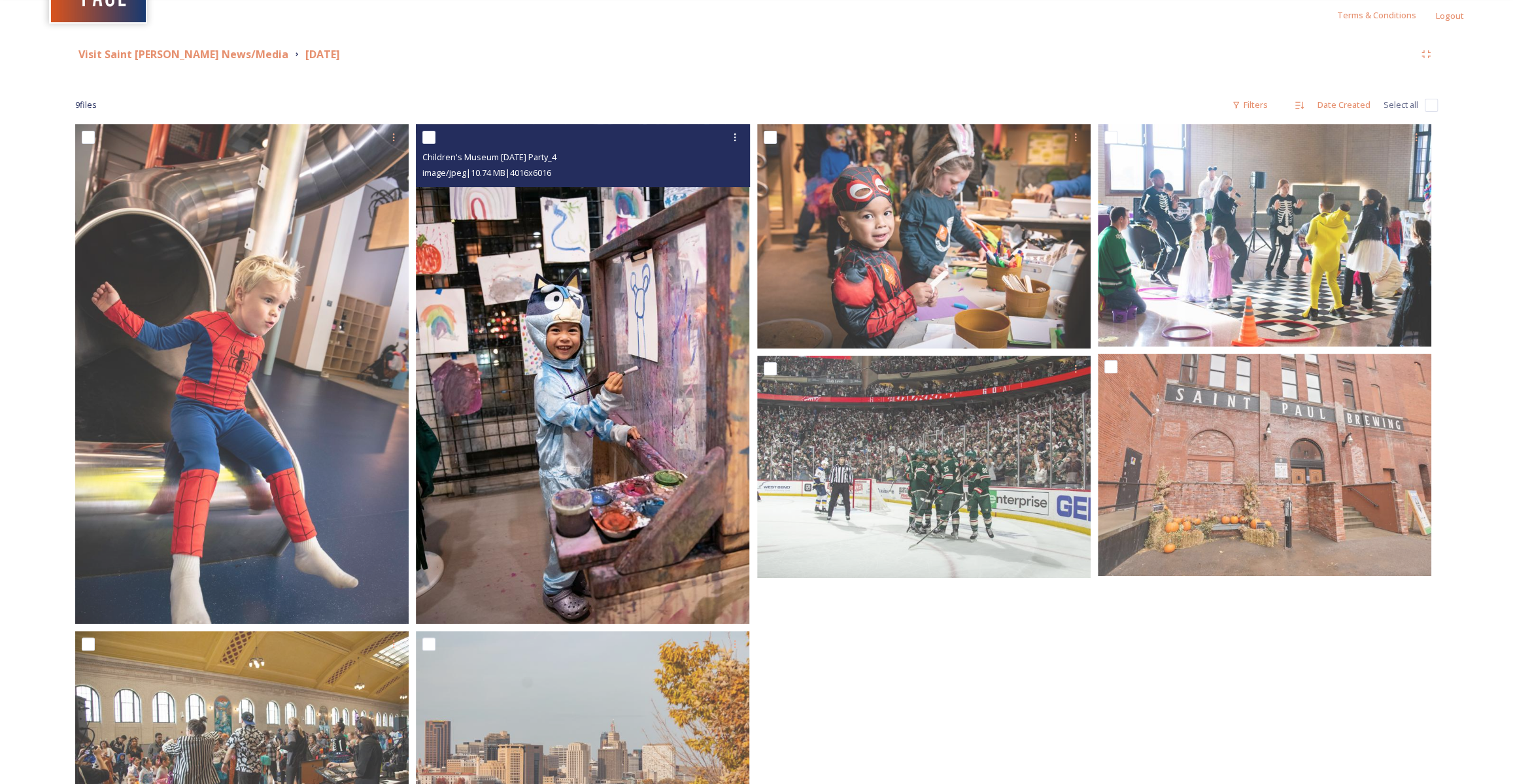
scroll to position [242, 0]
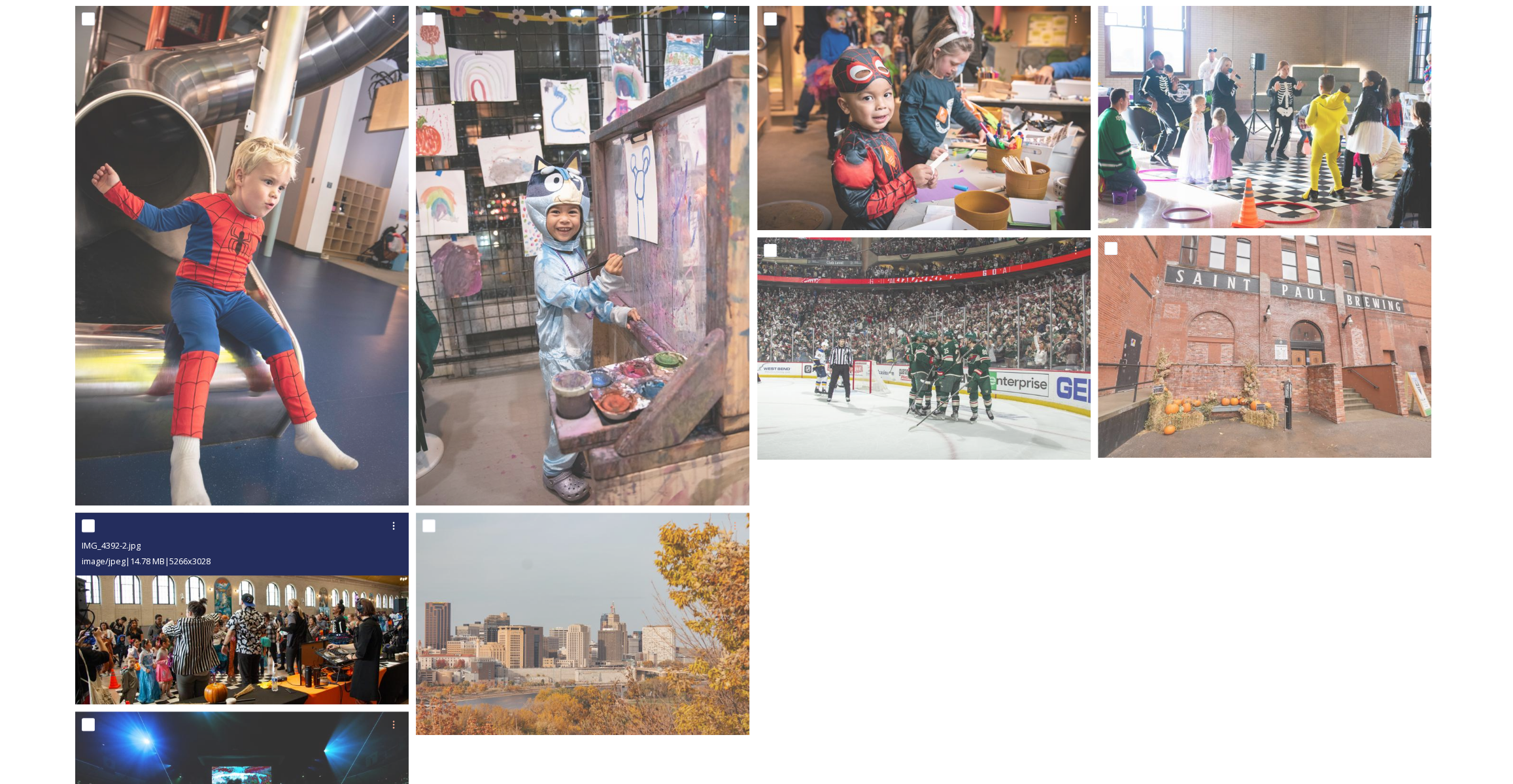
click at [223, 634] on img at bounding box center [242, 608] width 334 height 192
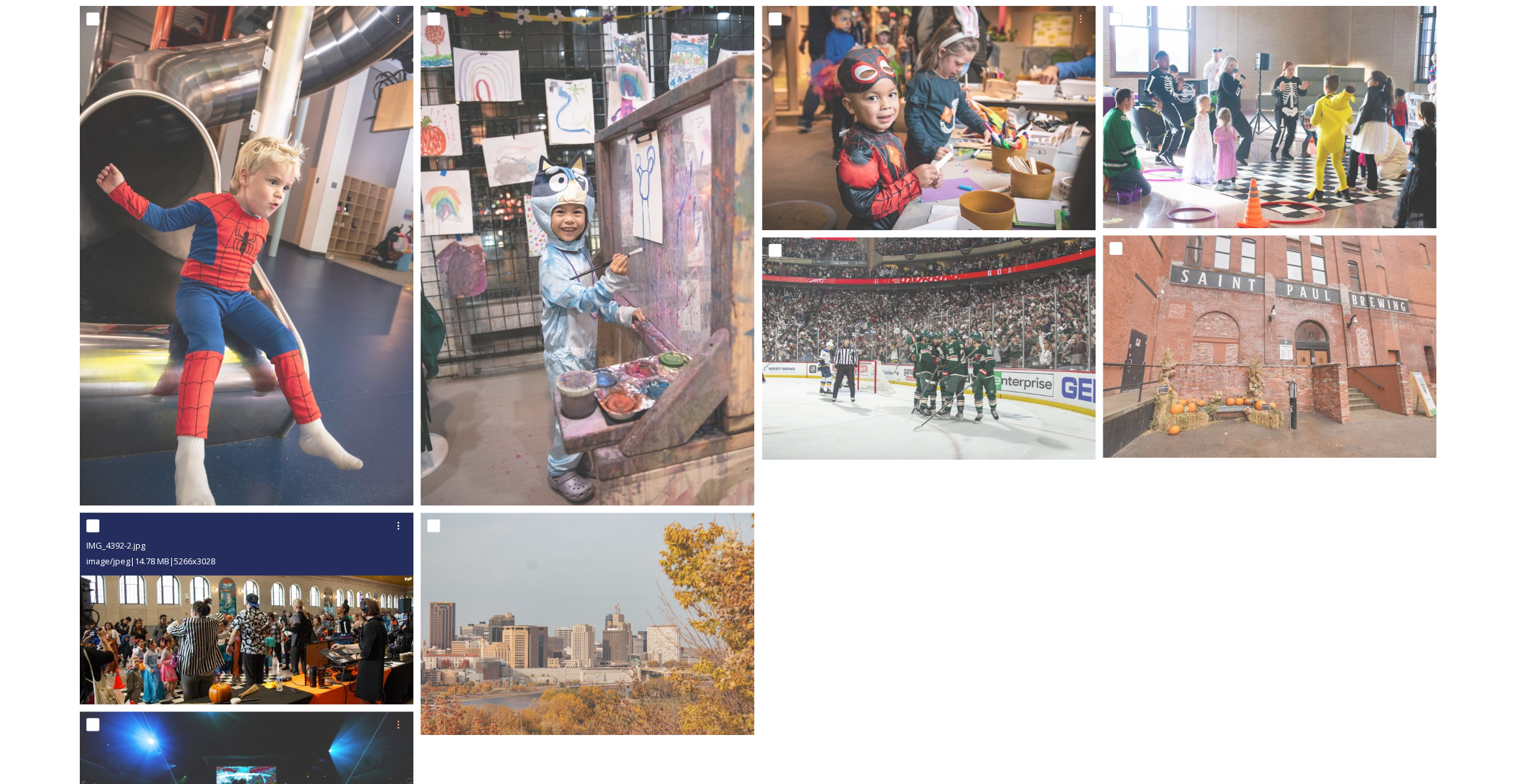
scroll to position [222, 0]
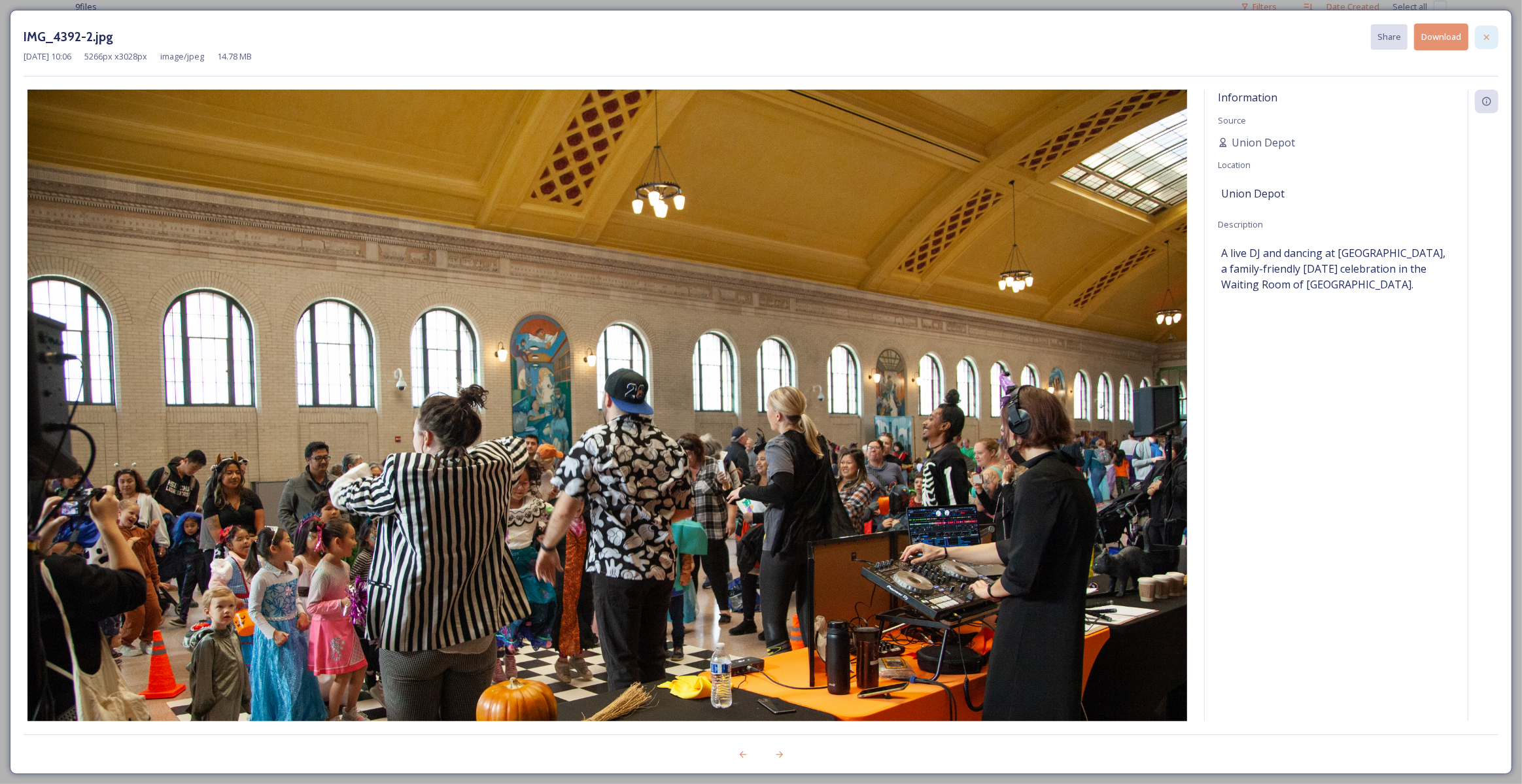
click at [1488, 33] on icon at bounding box center [1487, 37] width 10 height 10
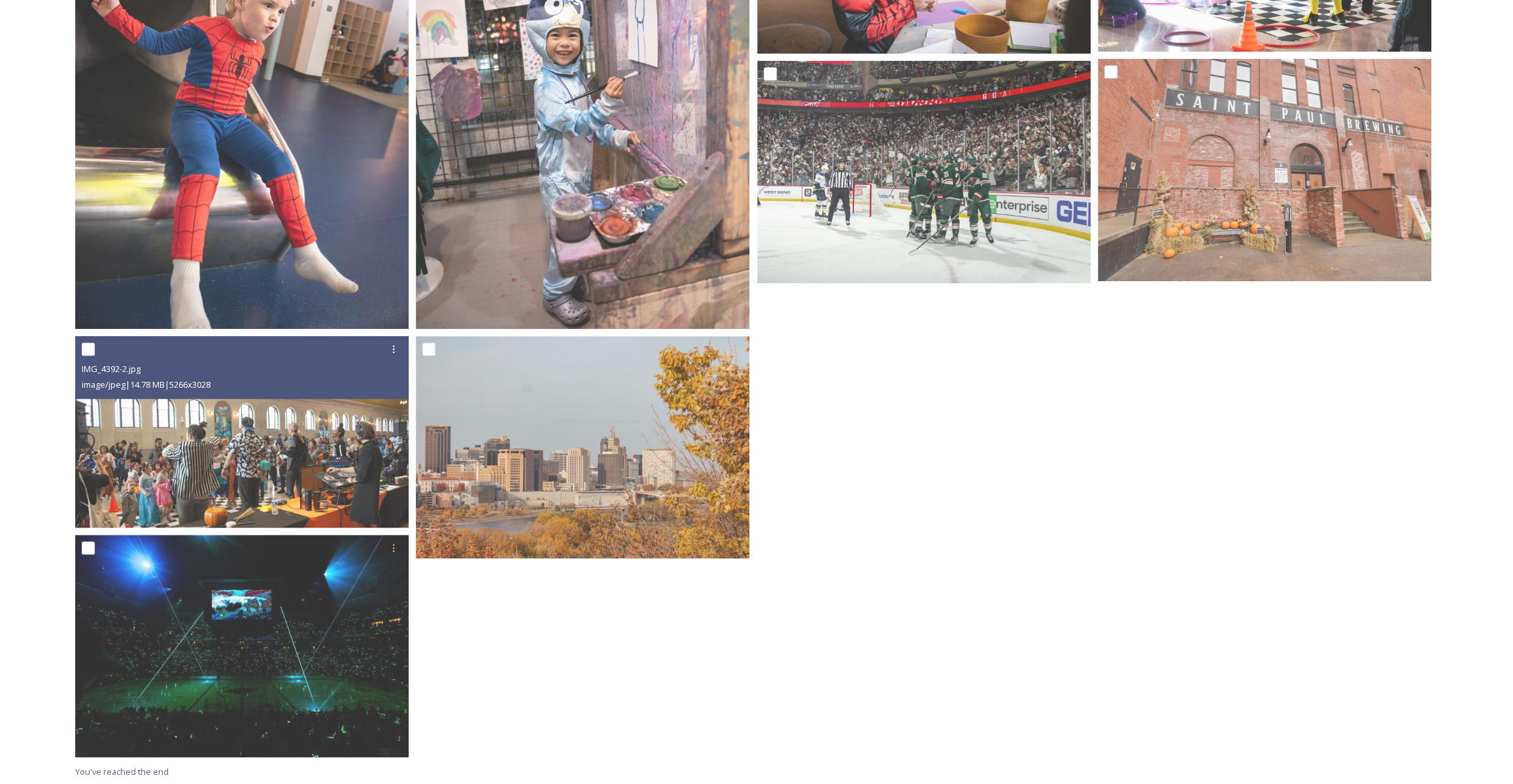
scroll to position [420, 0]
